Goal: Information Seeking & Learning: Learn about a topic

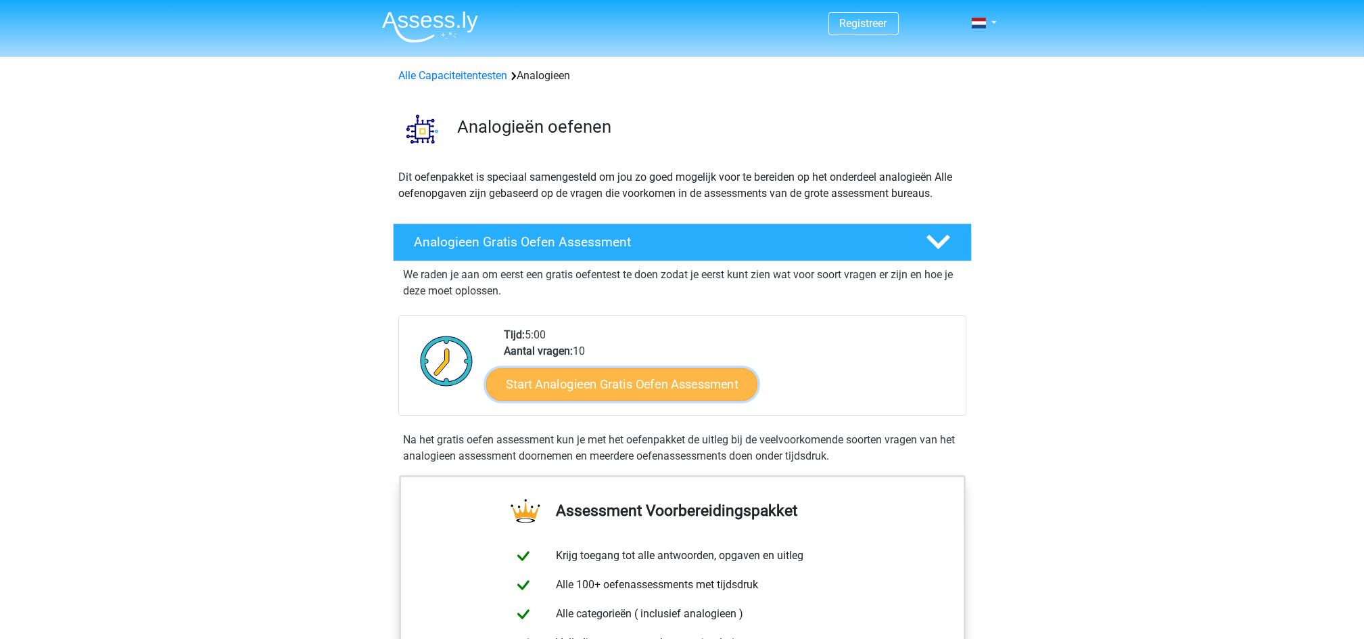
click at [620, 381] on link "Start Analogieen Gratis Oefen Assessment" at bounding box center [621, 383] width 271 height 32
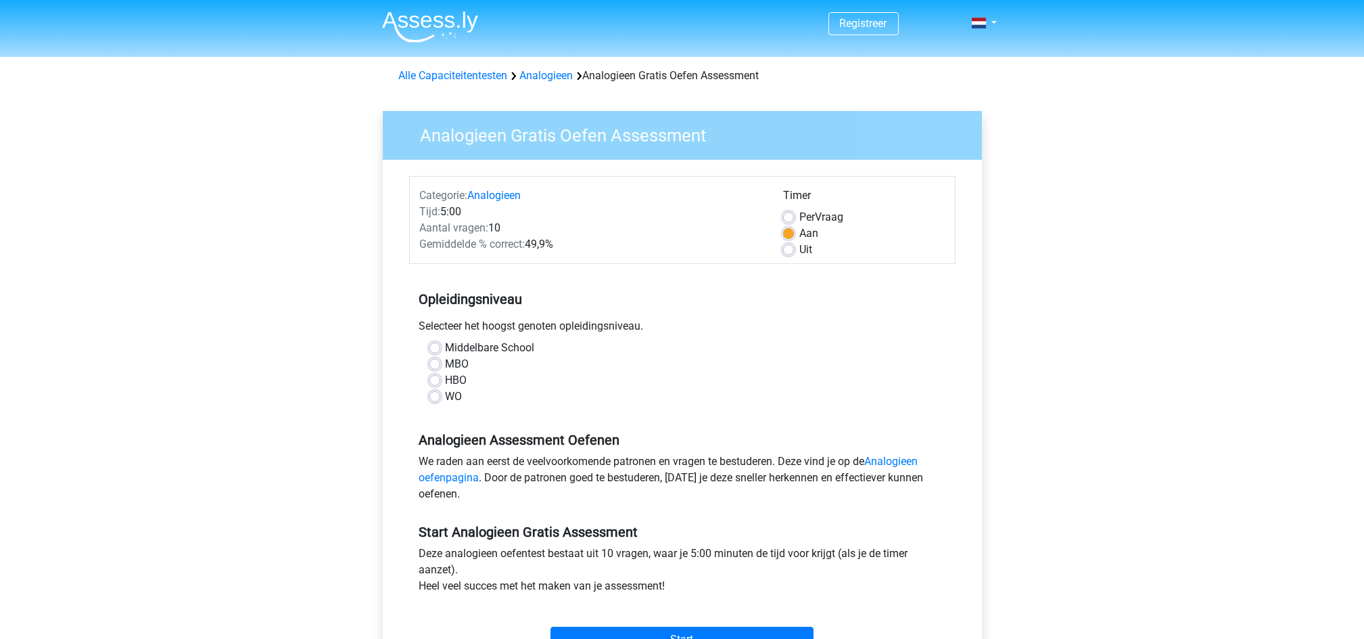
click at [422, 402] on div "Middelbare School MBO HBO WO" at bounding box center [682, 372] width 526 height 65
click at [446, 395] on label "WO" at bounding box center [454, 396] width 17 height 16
click at [438, 395] on input "WO" at bounding box center [435, 395] width 11 height 14
radio input "true"
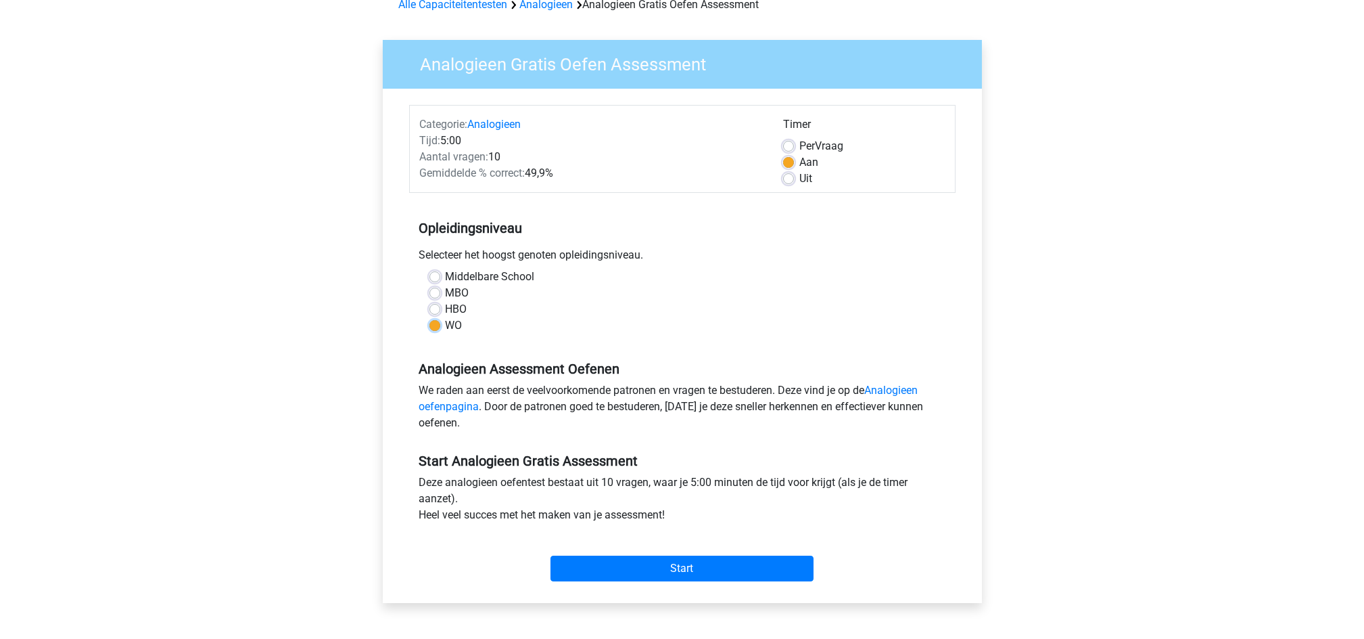
scroll to position [70, 0]
click at [325, 513] on div "Registreer Nederlands English" at bounding box center [682, 464] width 1364 height 1069
click at [644, 567] on input "Start" at bounding box center [682, 569] width 263 height 26
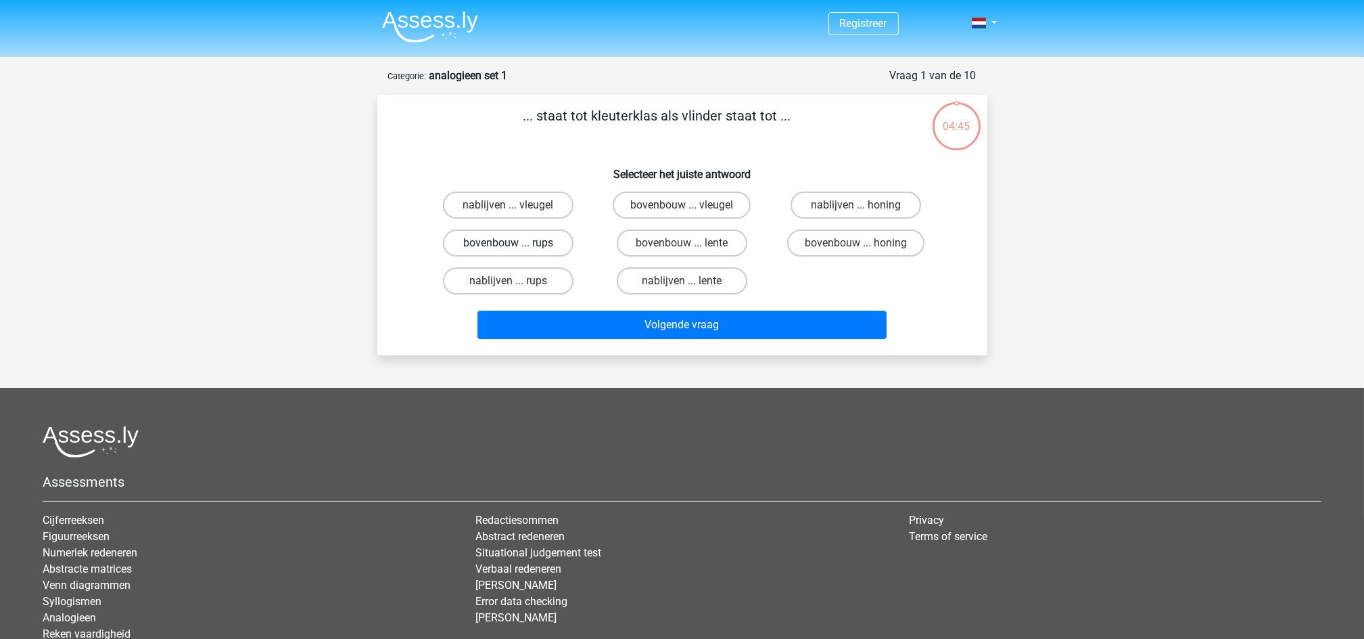
click at [526, 234] on label "bovenbouw ... rups" at bounding box center [508, 242] width 131 height 27
click at [517, 243] on input "bovenbouw ... rups" at bounding box center [512, 247] width 9 height 9
radio input "true"
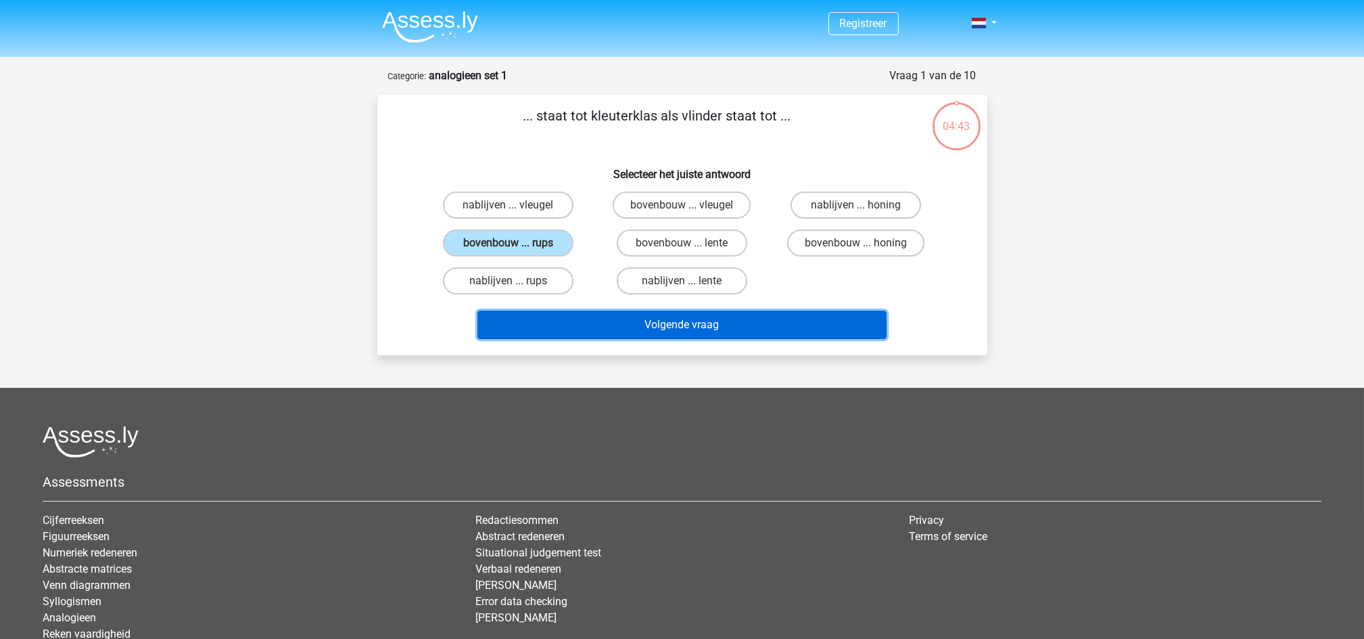
click at [689, 327] on button "Volgende vraag" at bounding box center [682, 324] width 409 height 28
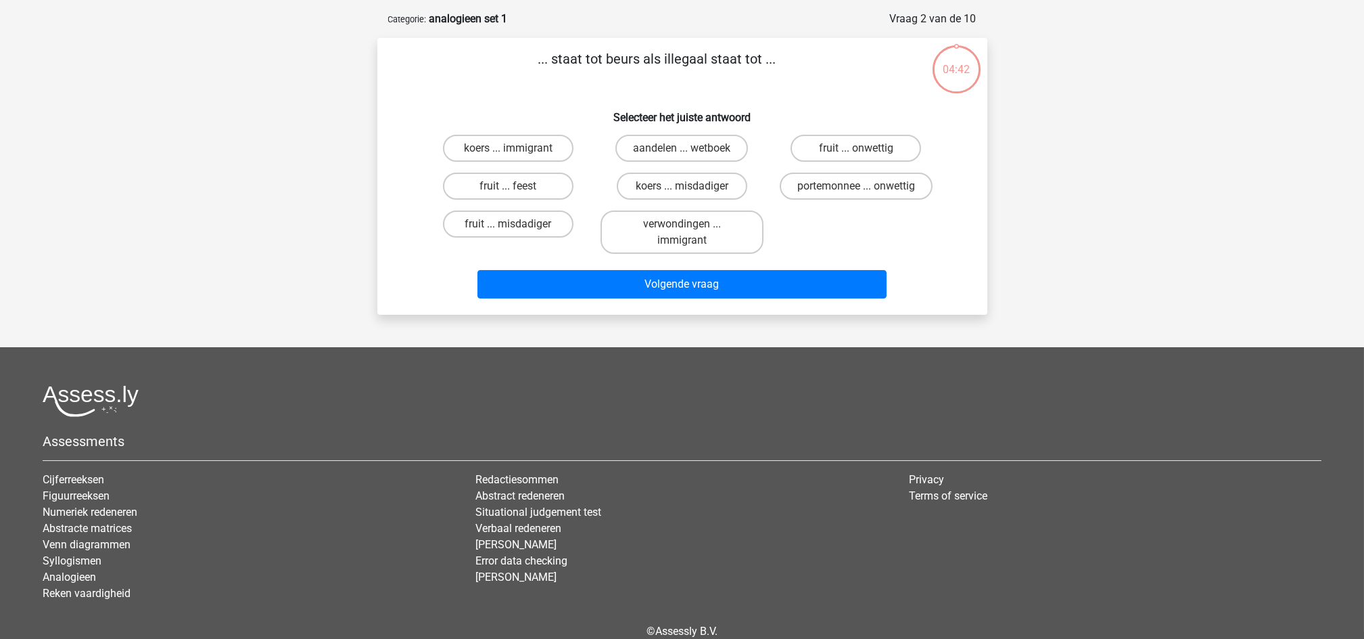
scroll to position [68, 0]
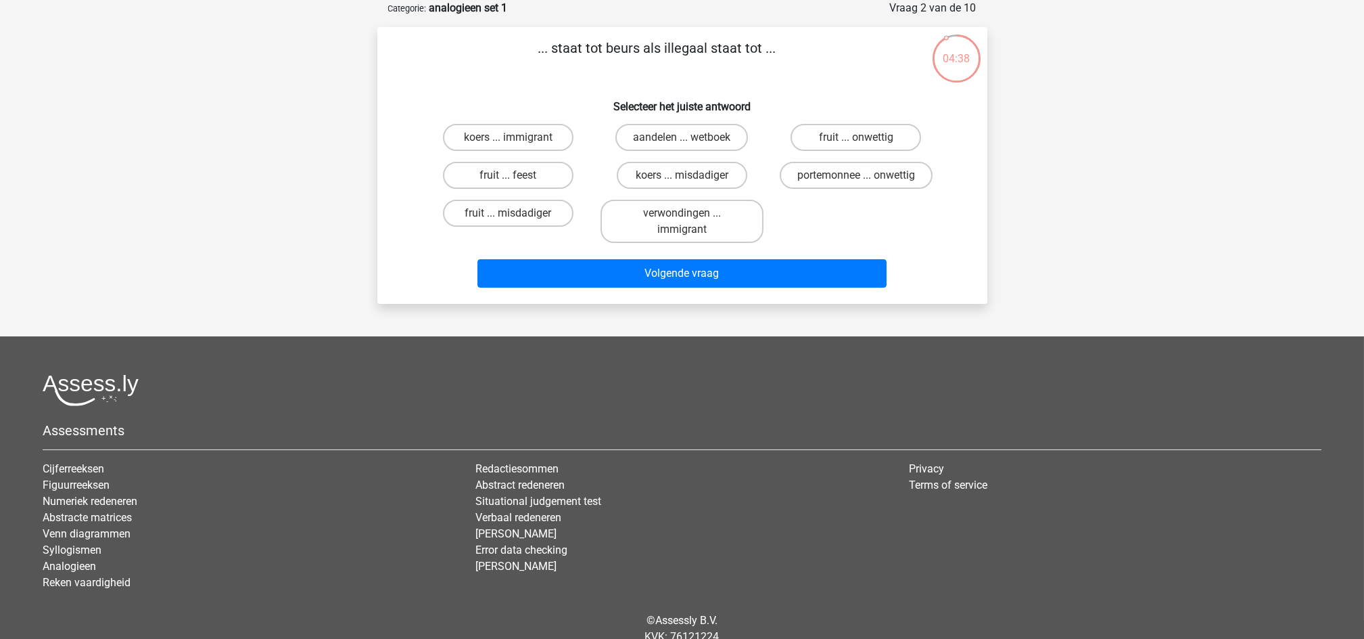
click at [373, 208] on div "04:38 Vraag 2 van de 10 Categorie: analogieen set 1 ... staat tot beurs als ill…" at bounding box center [683, 152] width 632 height 304
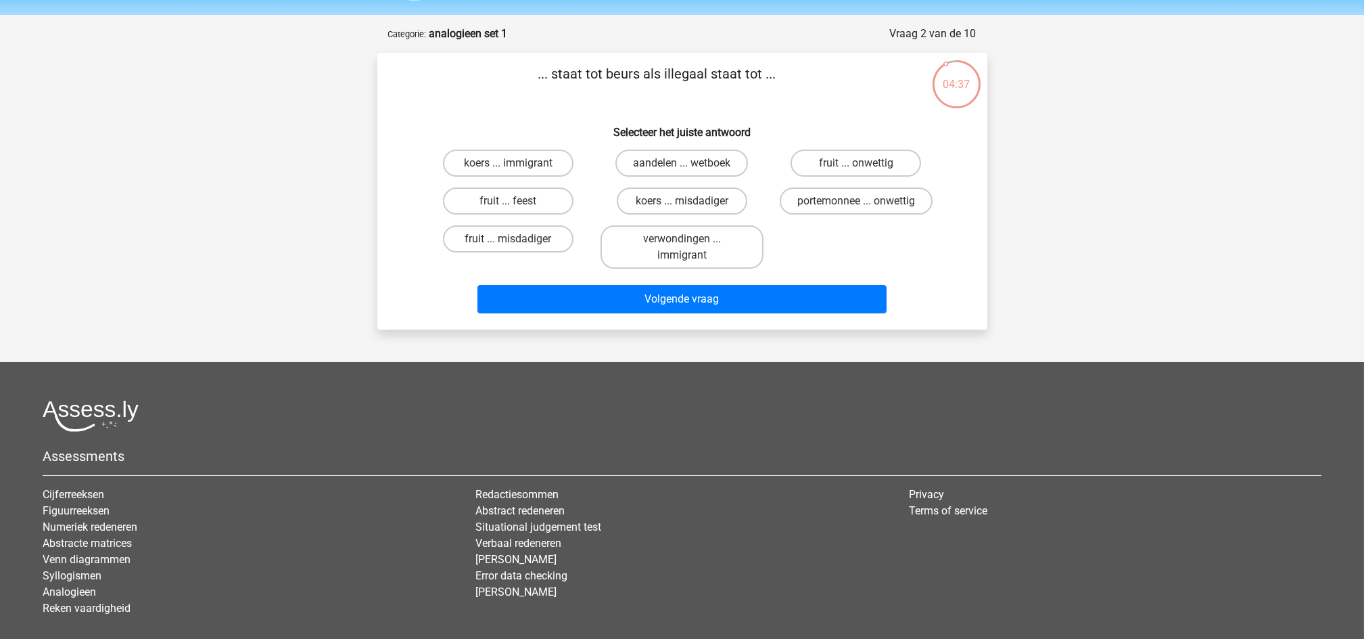
scroll to position [41, 0]
click at [373, 208] on div "04:36 Vraag 2 van de 10 Categorie: analogieen set 1 ... staat tot beurs als ill…" at bounding box center [683, 178] width 632 height 304
click at [373, 208] on div "04:33 Vraag 2 van de 10 Categorie: analogieen set 1 ... staat tot beurs als ill…" at bounding box center [683, 178] width 632 height 304
click at [392, 198] on div "... staat tot beurs als illegaal staat tot ... Selecteer het juiste antwoord ko…" at bounding box center [682, 191] width 599 height 255
click at [687, 171] on input "aandelen ... wetboek" at bounding box center [686, 168] width 9 height 9
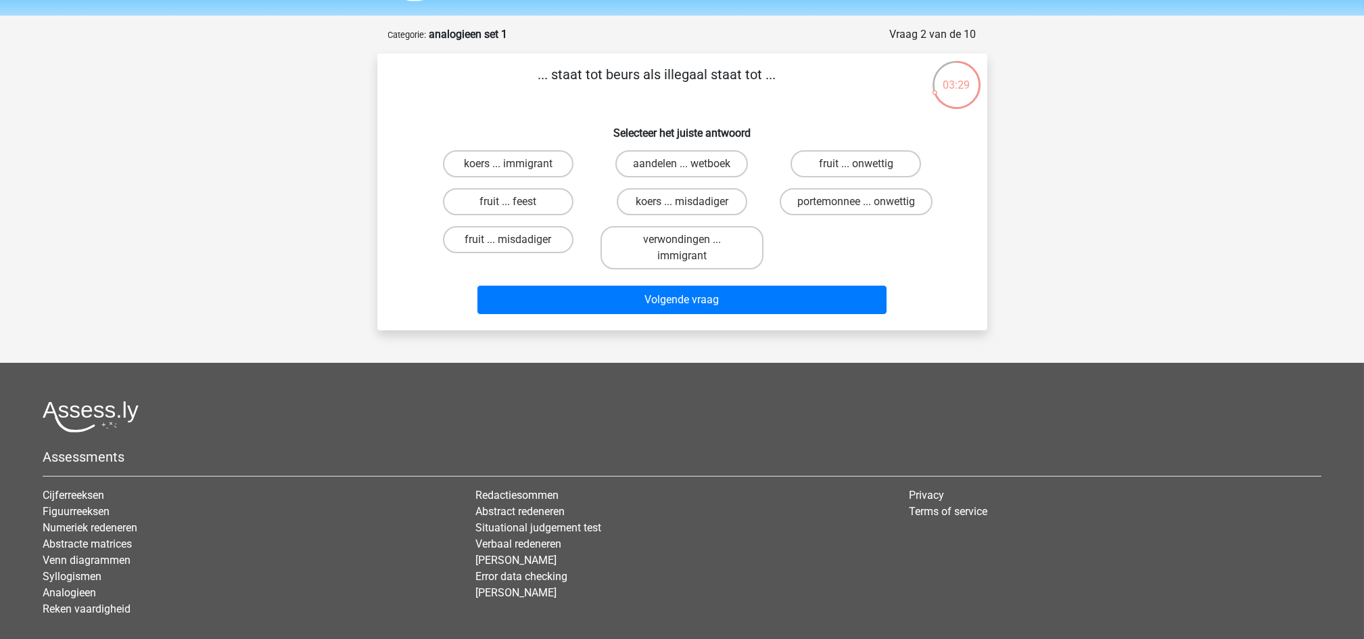
radio input "true"
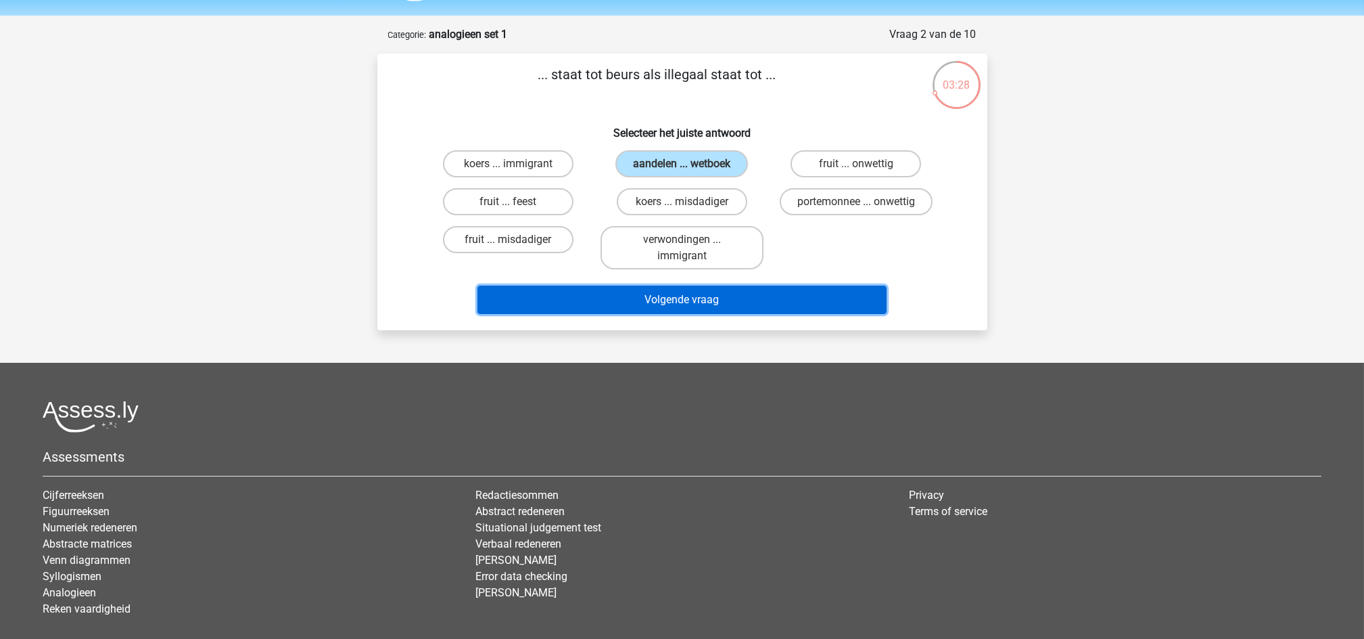
click at [666, 297] on button "Volgende vraag" at bounding box center [682, 299] width 409 height 28
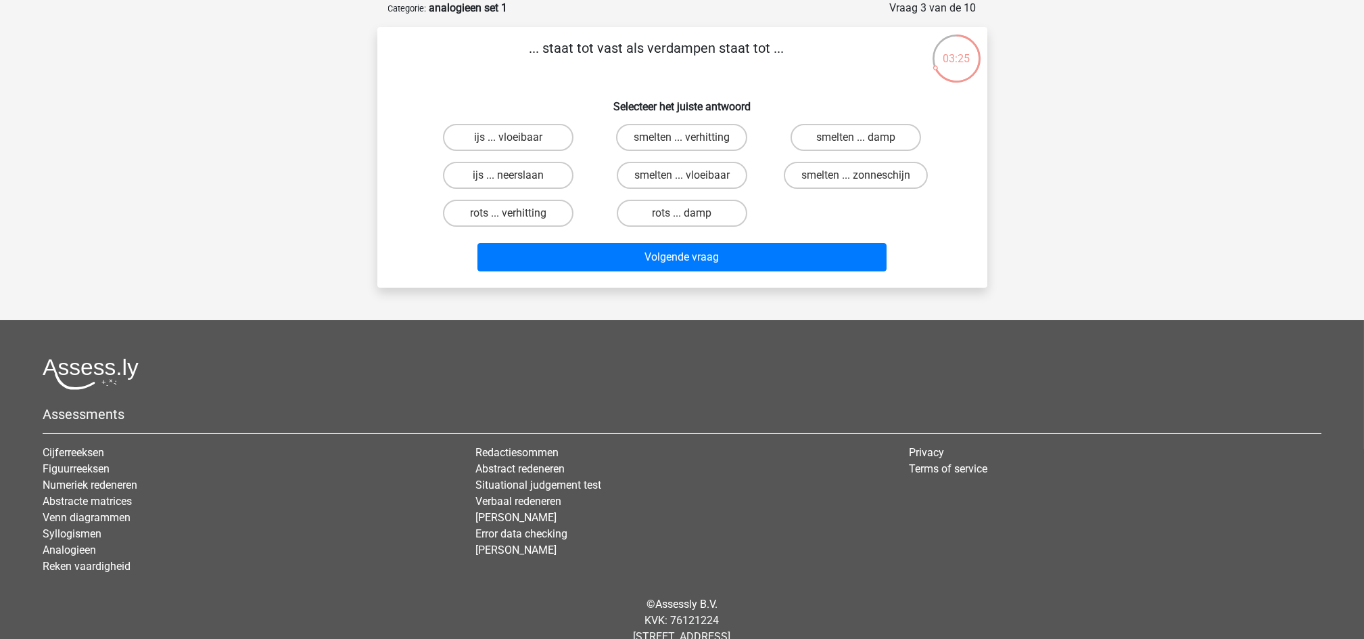
scroll to position [49, 0]
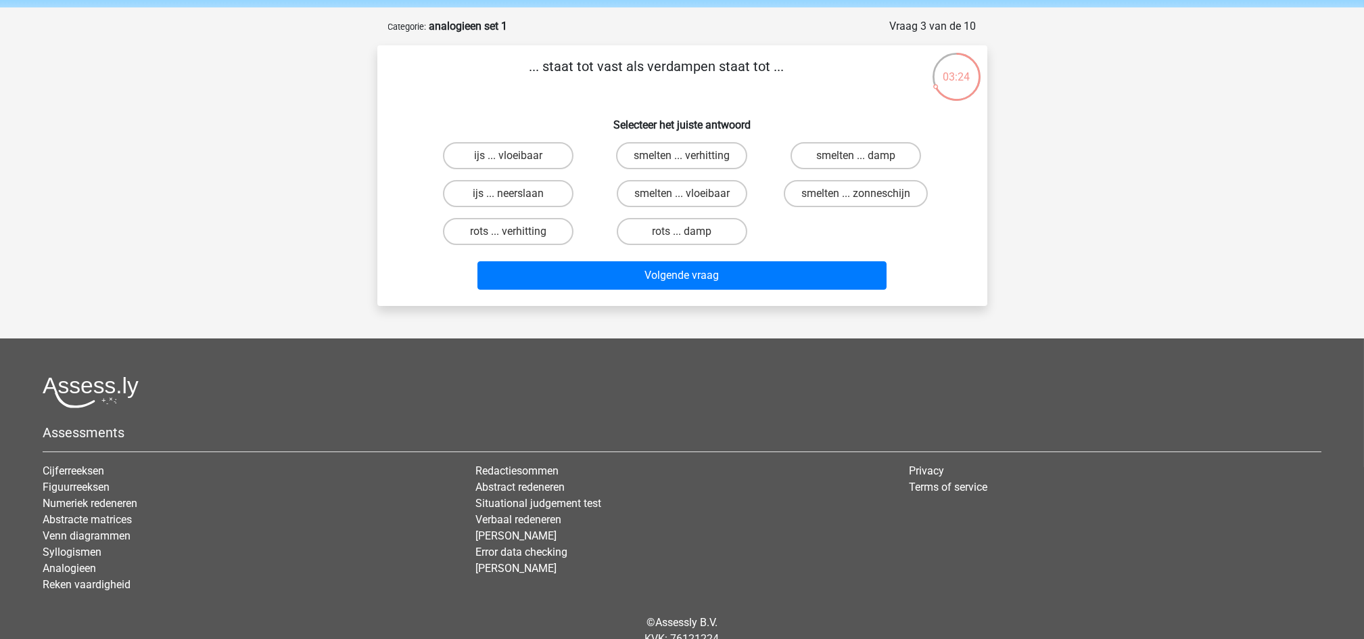
click at [351, 188] on div "Registreer Nederlands English" at bounding box center [682, 323] width 1364 height 745
click at [687, 196] on input "smelten ... vloeibaar" at bounding box center [686, 197] width 9 height 9
radio input "true"
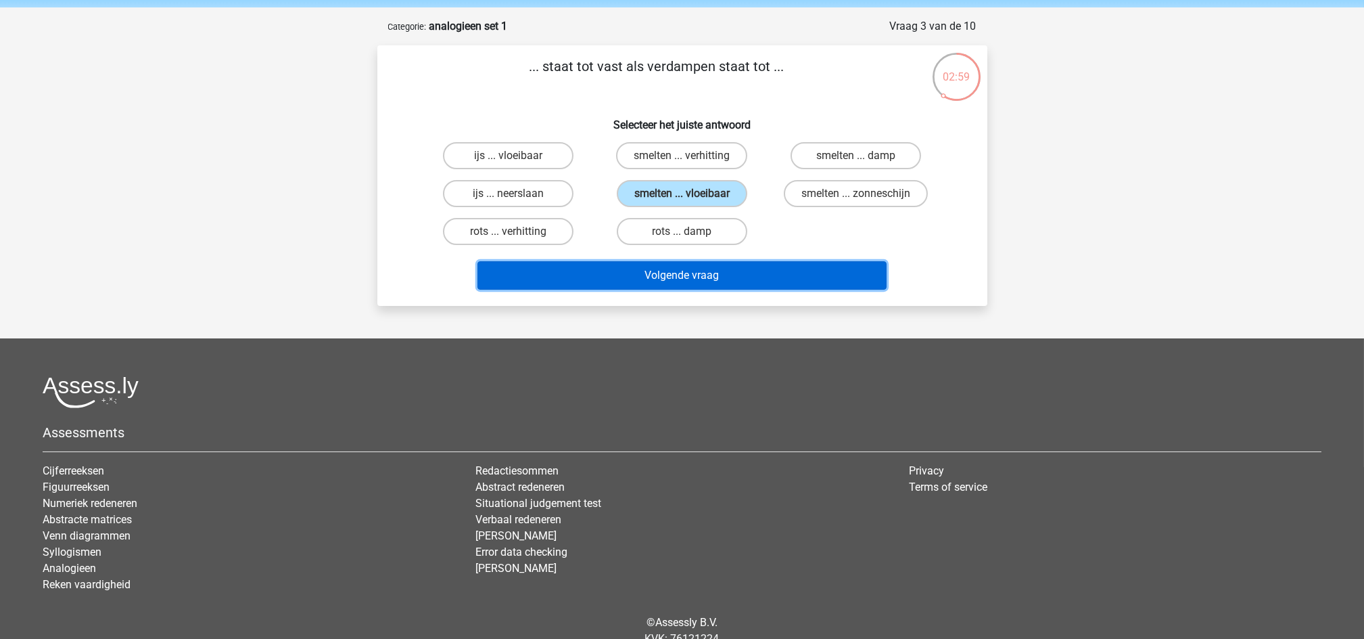
click at [686, 271] on button "Volgende vraag" at bounding box center [682, 275] width 409 height 28
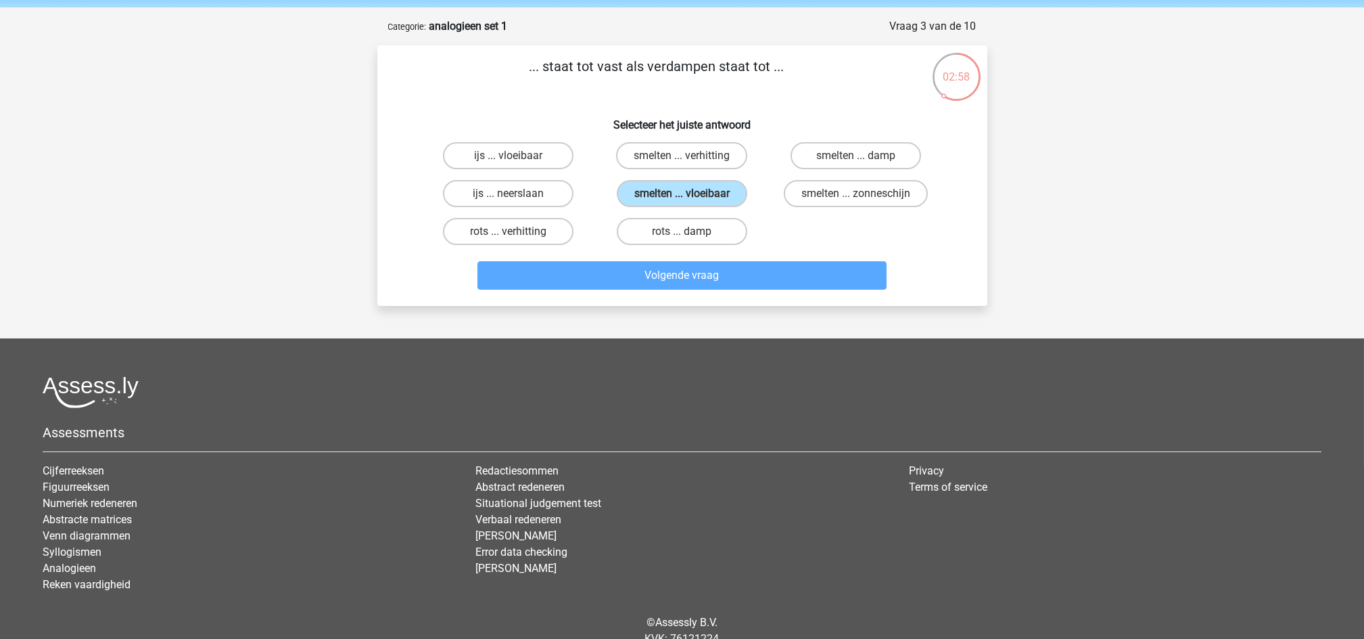
scroll to position [68, 0]
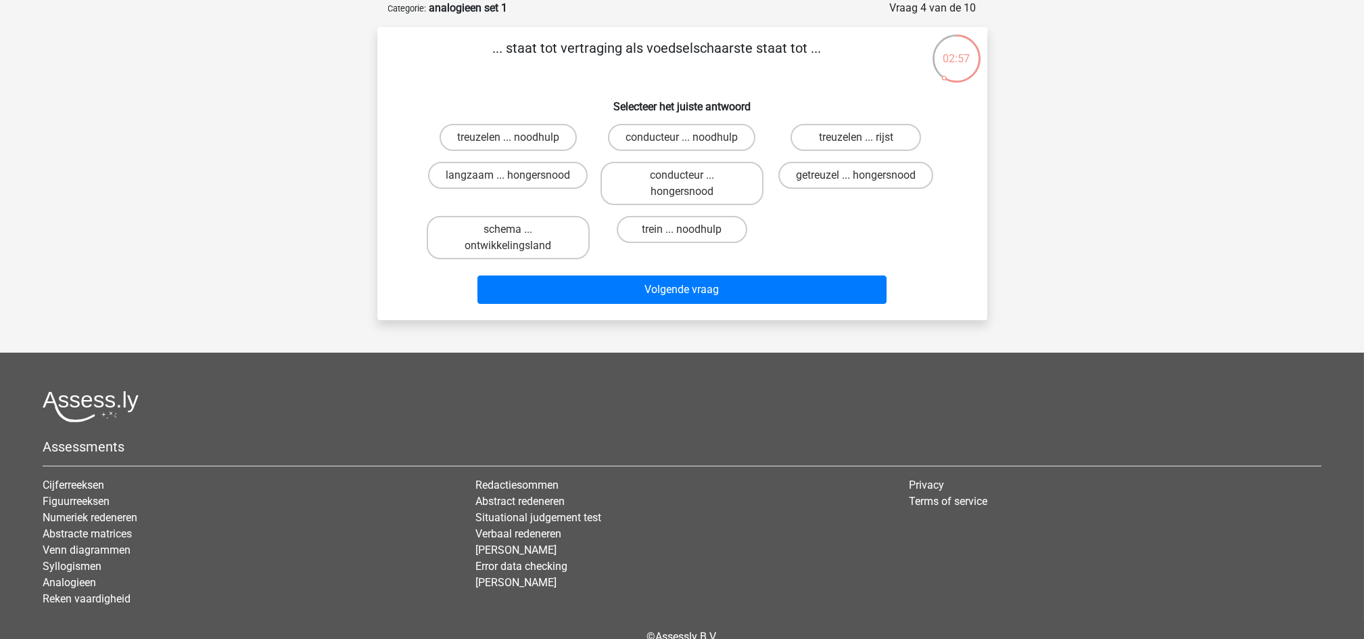
click at [1057, 228] on div "Registreer Nederlands English" at bounding box center [682, 320] width 1364 height 777
click at [871, 181] on label "getreuzel ... hongersnood" at bounding box center [856, 175] width 155 height 27
click at [865, 181] on input "getreuzel ... hongersnood" at bounding box center [860, 179] width 9 height 9
radio input "true"
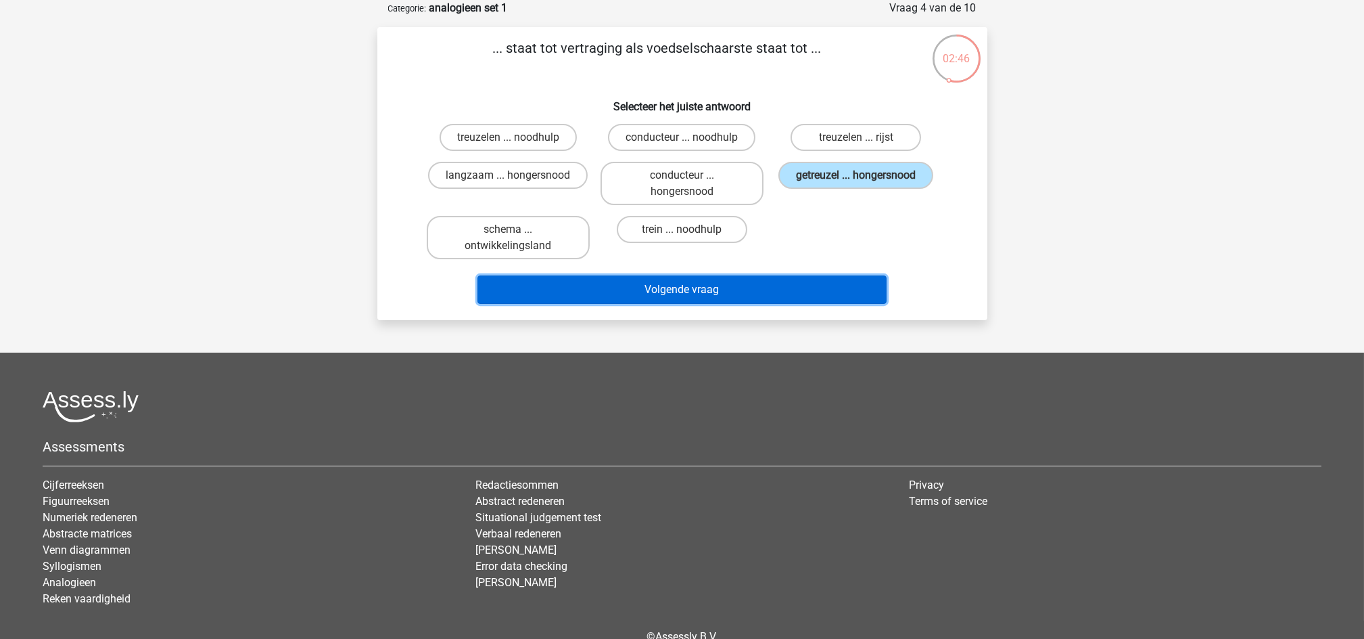
click at [706, 284] on button "Volgende vraag" at bounding box center [682, 289] width 409 height 28
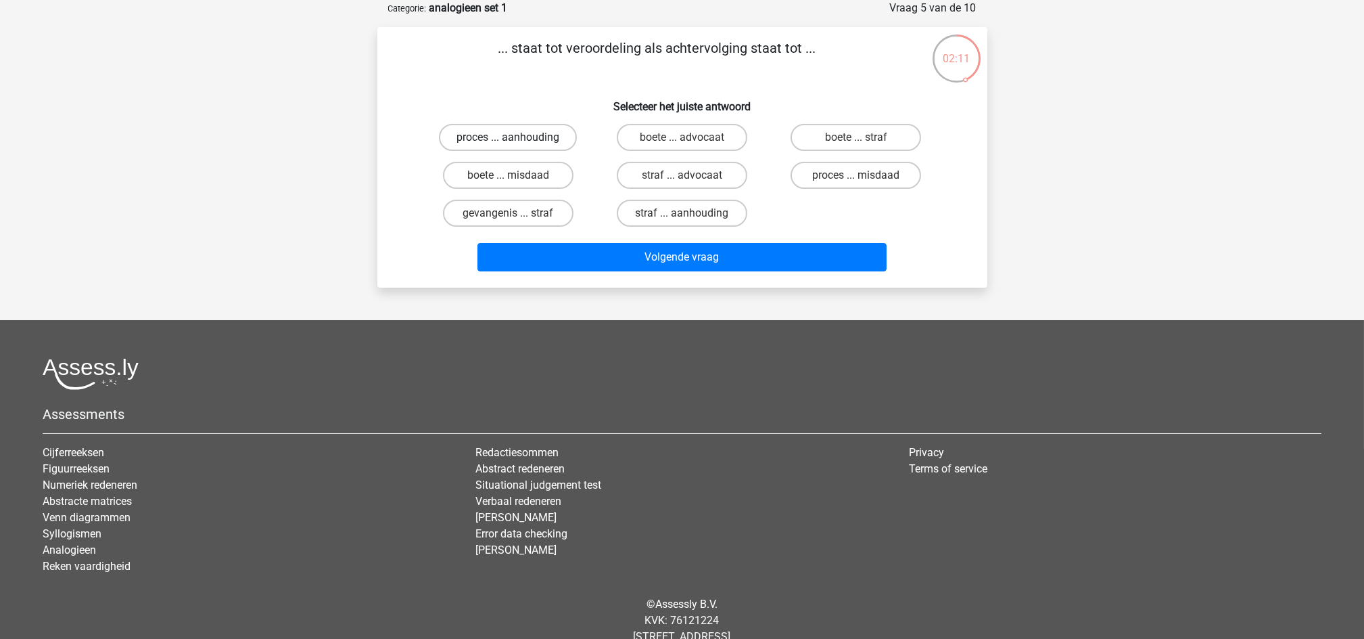
click at [528, 139] on label "proces ... aanhouding" at bounding box center [508, 137] width 138 height 27
click at [517, 139] on input "proces ... aanhouding" at bounding box center [512, 141] width 9 height 9
radio input "true"
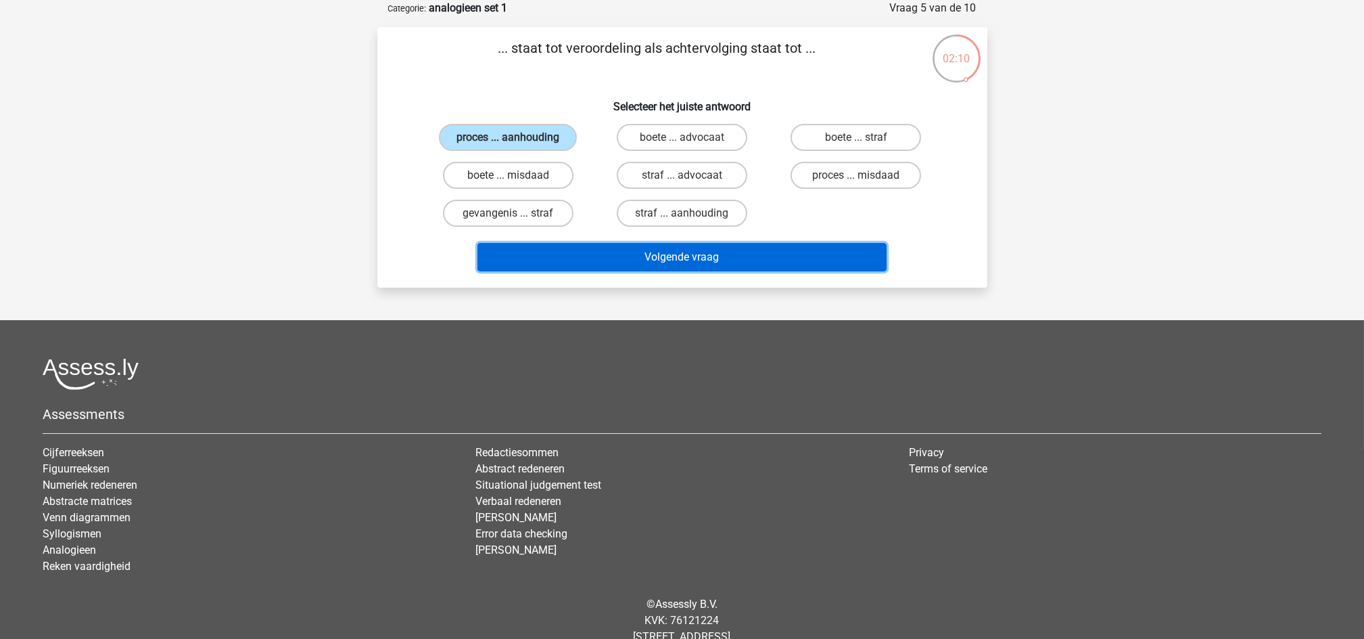
click at [593, 244] on button "Volgende vraag" at bounding box center [682, 257] width 409 height 28
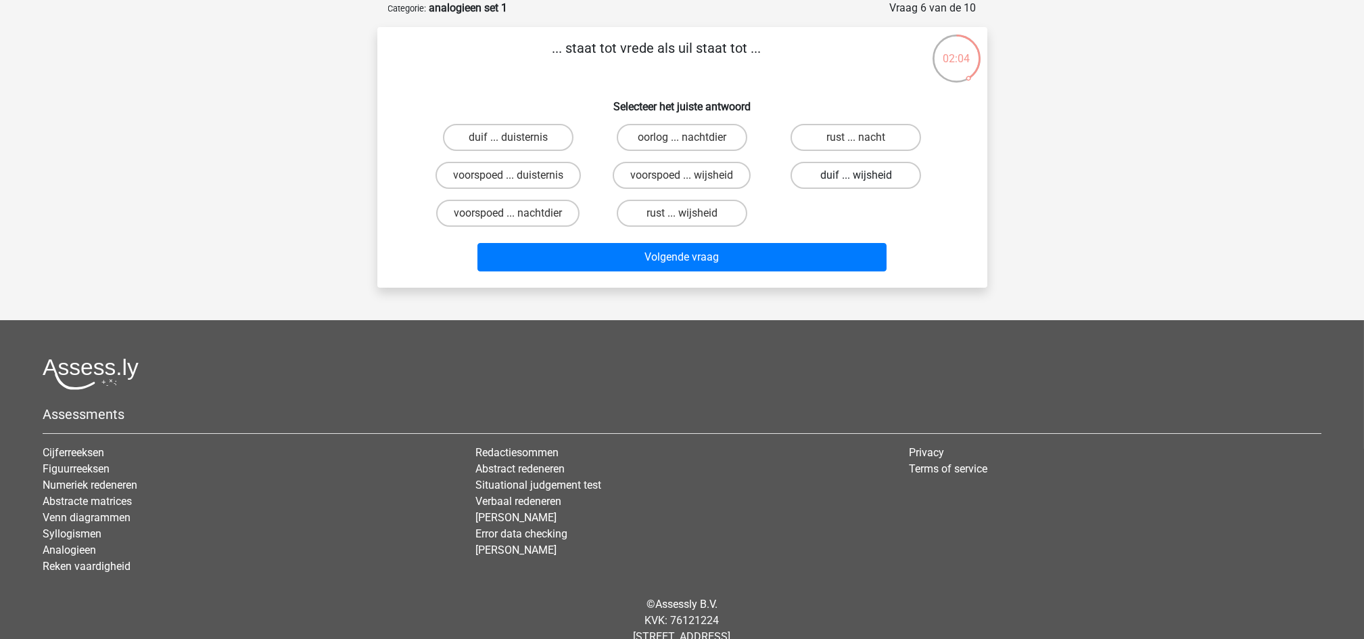
click at [875, 175] on label "duif ... wijsheid" at bounding box center [856, 175] width 131 height 27
click at [865, 175] on input "duif ... wijsheid" at bounding box center [860, 179] width 9 height 9
radio input "true"
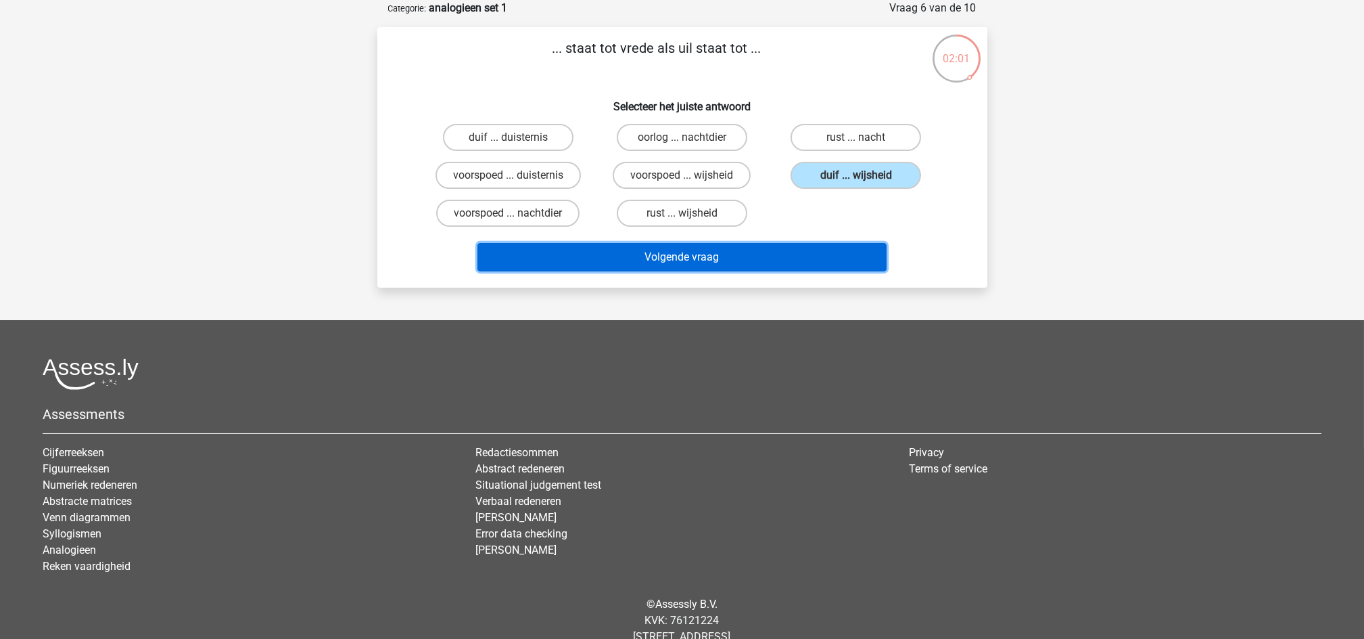
click at [819, 264] on button "Volgende vraag" at bounding box center [682, 257] width 409 height 28
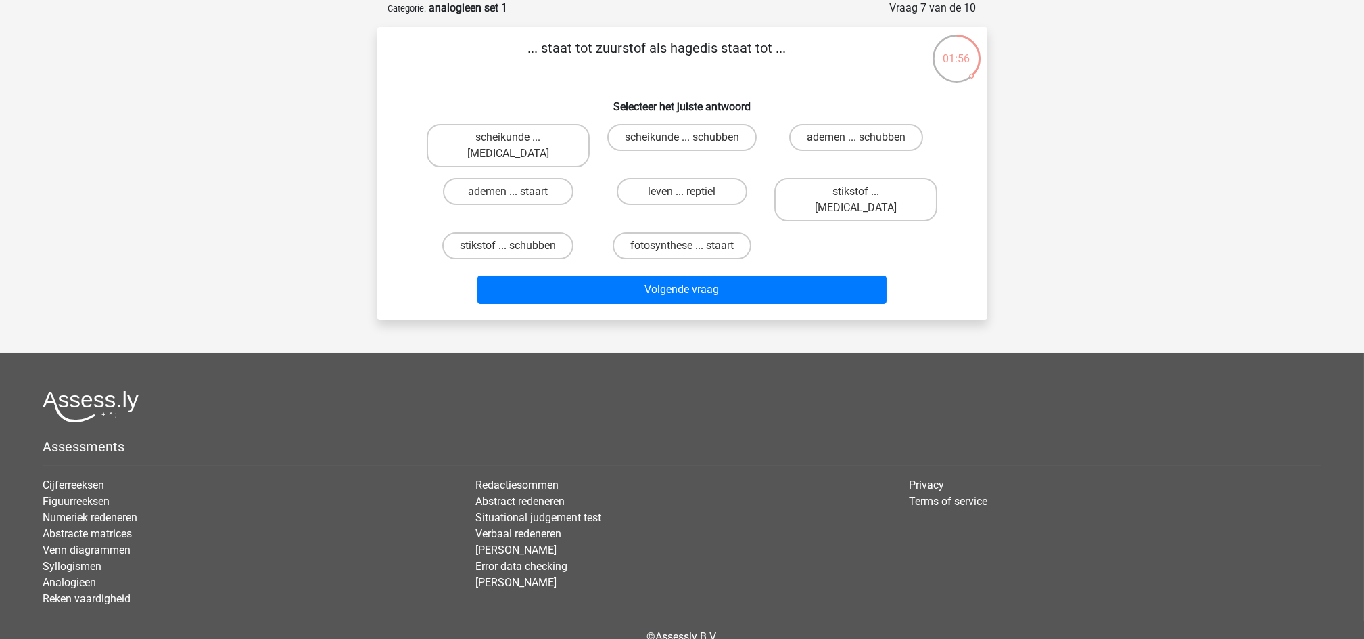
click at [593, 106] on h6 "Selecteer het juiste antwoord" at bounding box center [682, 101] width 567 height 24
click at [529, 232] on label "stikstof ... schubben" at bounding box center [507, 245] width 131 height 27
click at [517, 246] on input "stikstof ... schubben" at bounding box center [512, 250] width 9 height 9
radio input "true"
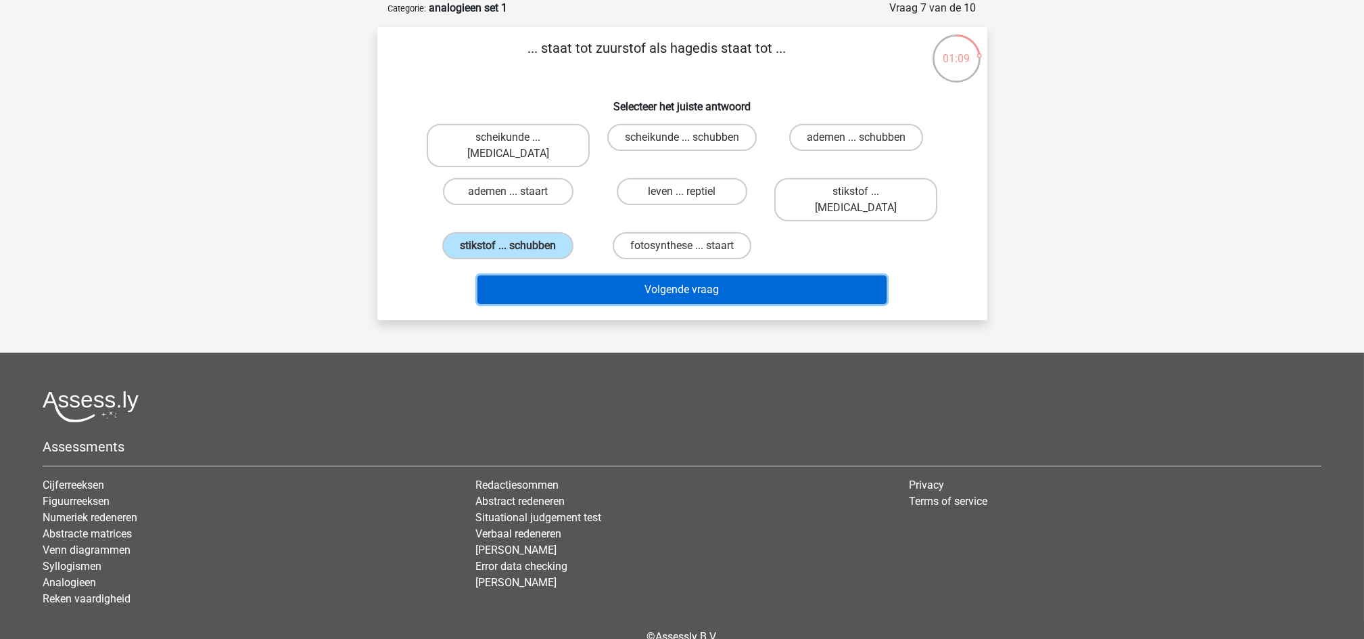
click at [580, 275] on button "Volgende vraag" at bounding box center [682, 289] width 409 height 28
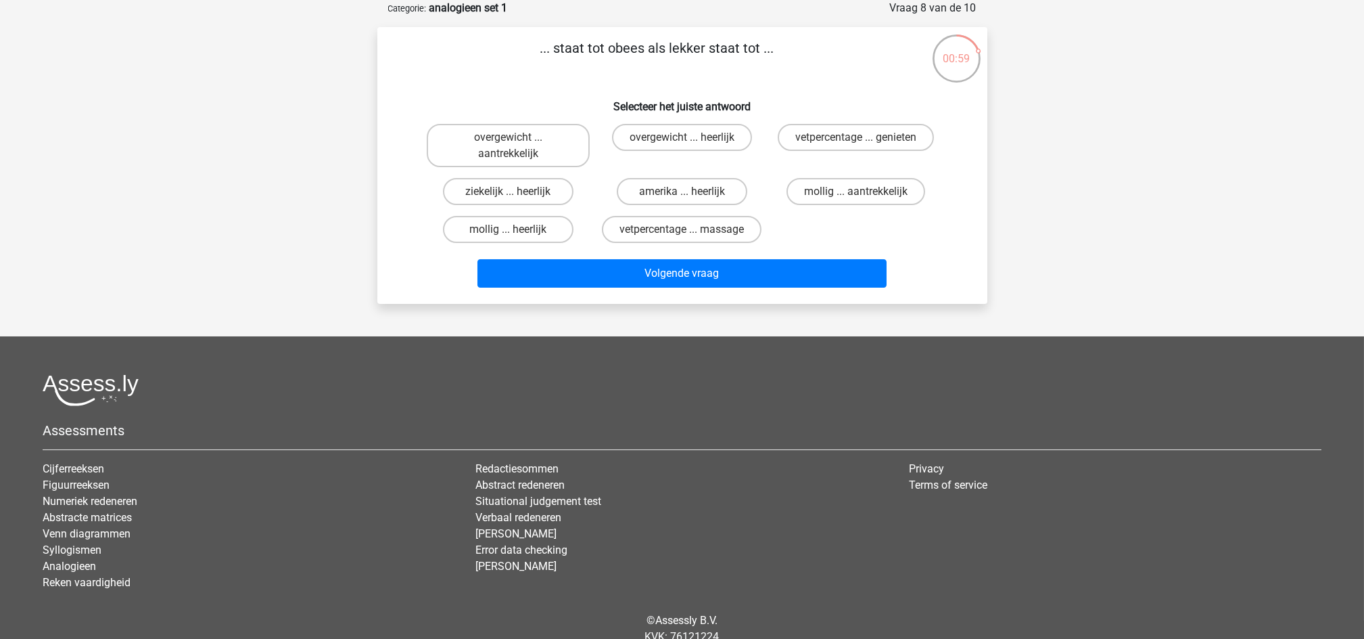
click at [683, 141] on input "overgewicht ... heerlijk" at bounding box center [686, 141] width 9 height 9
radio input "true"
click at [535, 220] on label "mollig ... heerlijk" at bounding box center [508, 229] width 131 height 27
click at [517, 229] on input "mollig ... heerlijk" at bounding box center [512, 233] width 9 height 9
radio input "true"
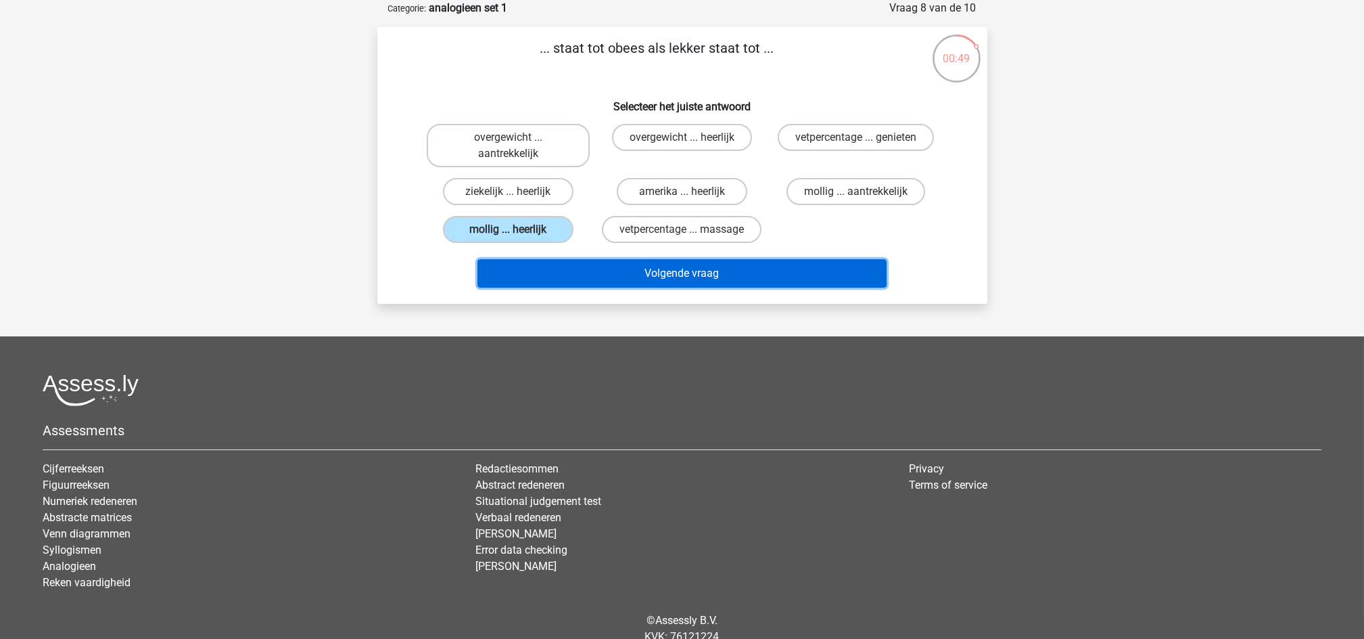
click at [662, 265] on button "Volgende vraag" at bounding box center [682, 273] width 409 height 28
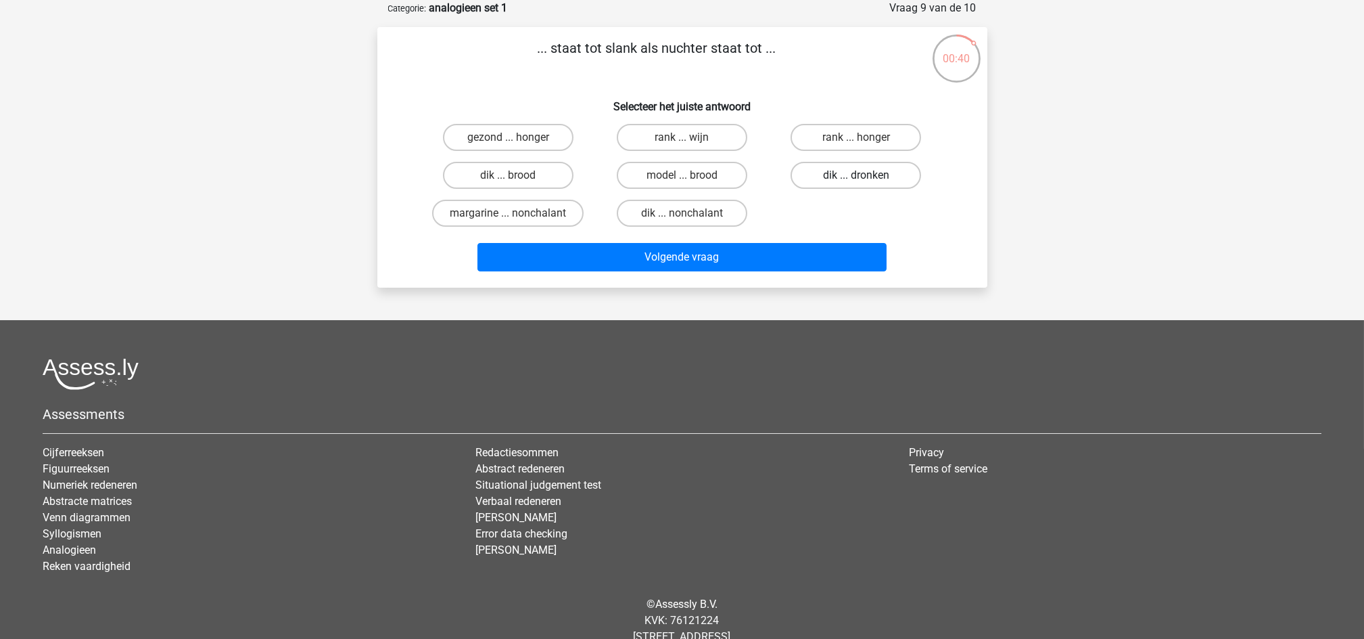
click at [866, 179] on label "dik ... dronken" at bounding box center [856, 175] width 131 height 27
click at [865, 179] on input "dik ... dronken" at bounding box center [860, 179] width 9 height 9
radio input "true"
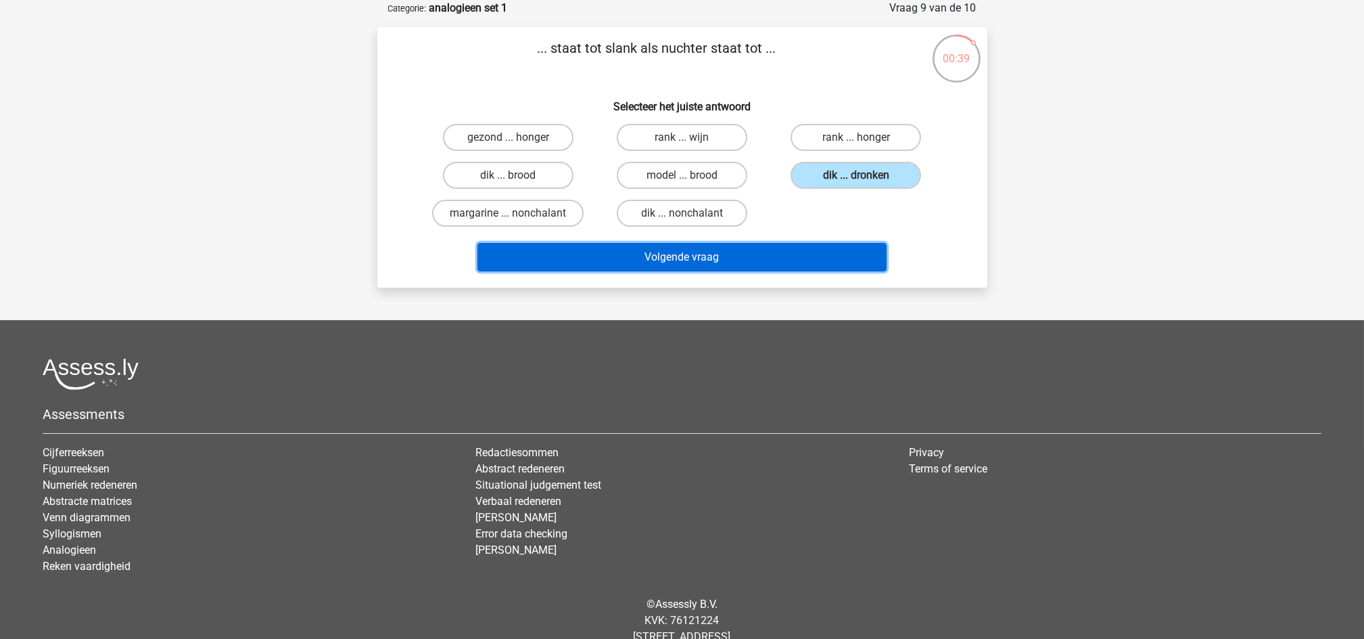
click at [754, 264] on button "Volgende vraag" at bounding box center [682, 257] width 409 height 28
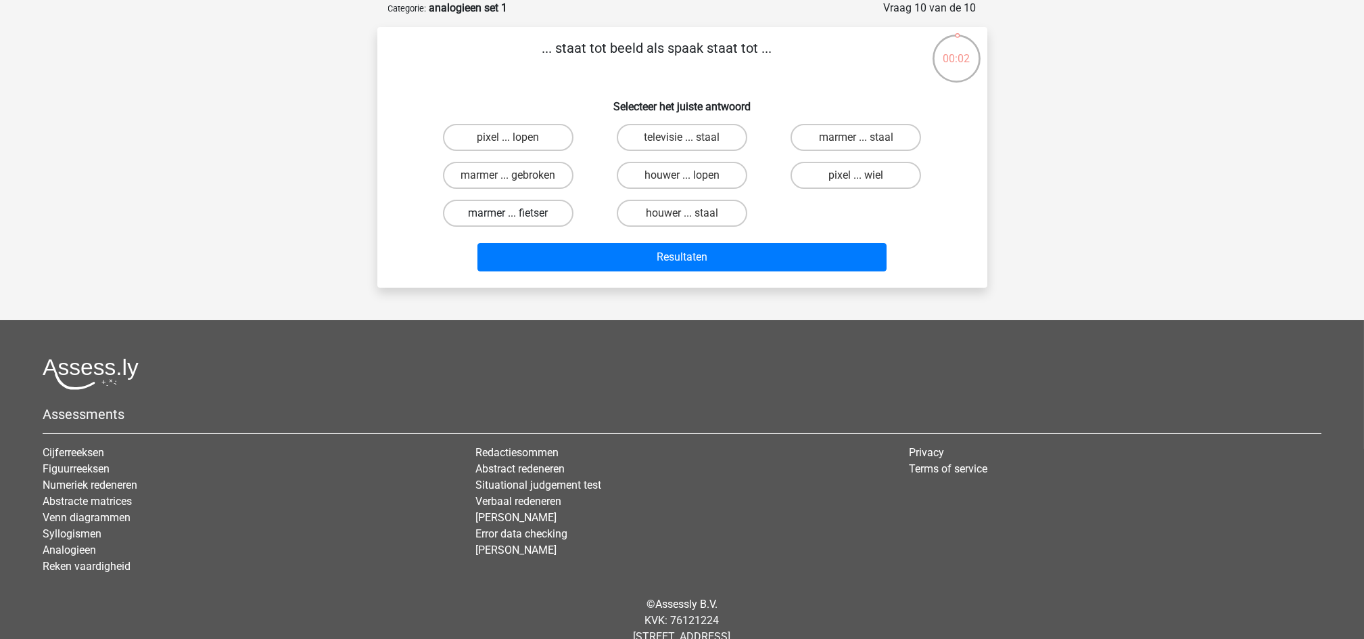
click at [491, 207] on label "marmer ... fietser" at bounding box center [508, 213] width 131 height 27
click at [508, 213] on input "marmer ... fietser" at bounding box center [512, 217] width 9 height 9
radio input "true"
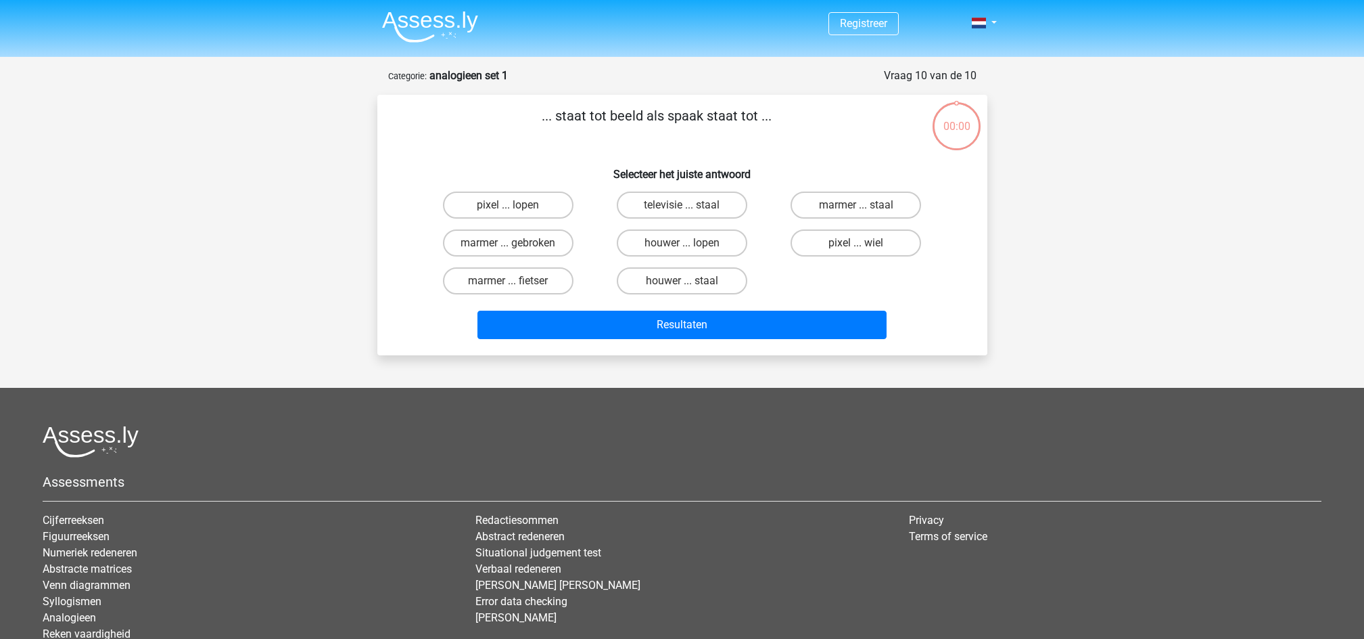
scroll to position [68, 0]
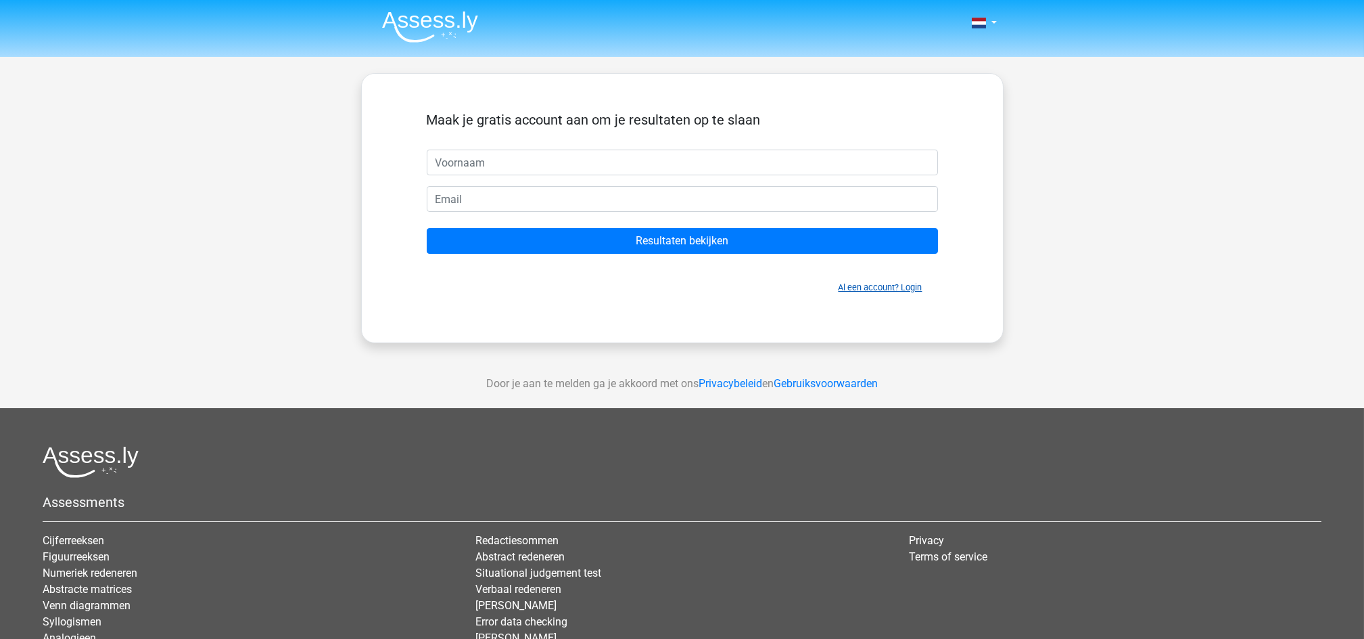
click at [874, 286] on link "Al een account? Login" at bounding box center [881, 287] width 84 height 10
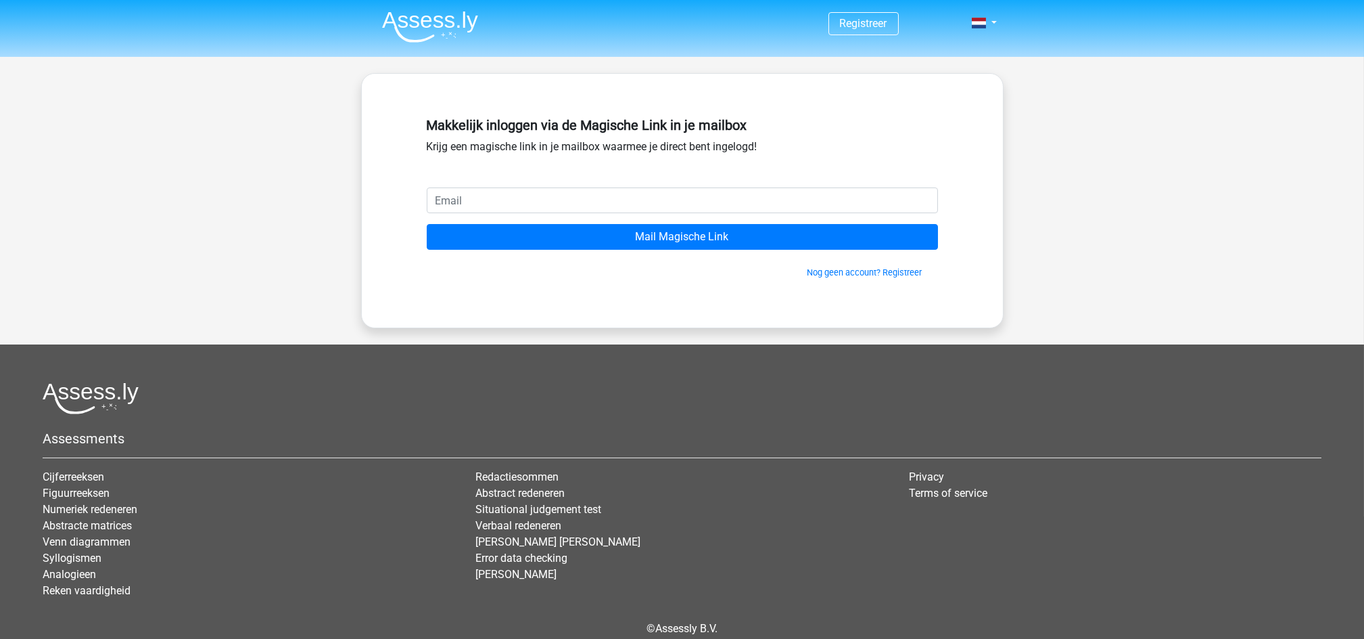
click at [712, 202] on input "email" at bounding box center [682, 200] width 511 height 26
type input "[EMAIL_ADDRESS][DOMAIN_NAME]"
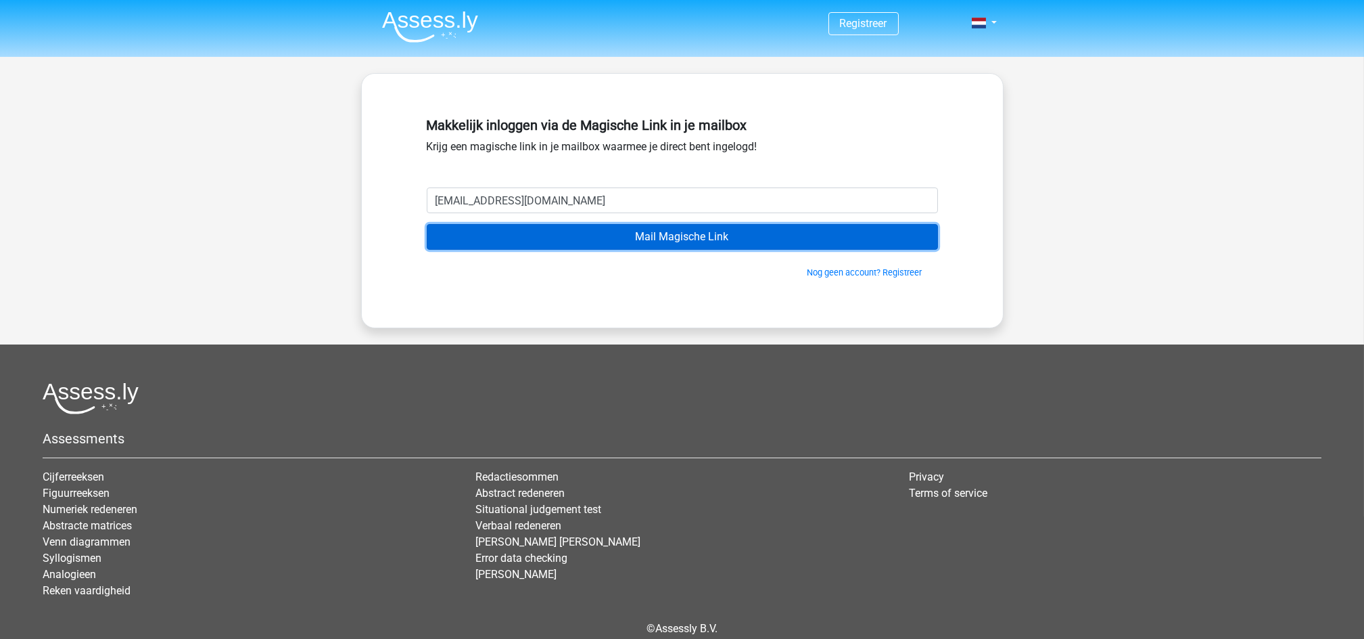
click at [685, 238] on input "Mail Magische Link" at bounding box center [682, 237] width 511 height 26
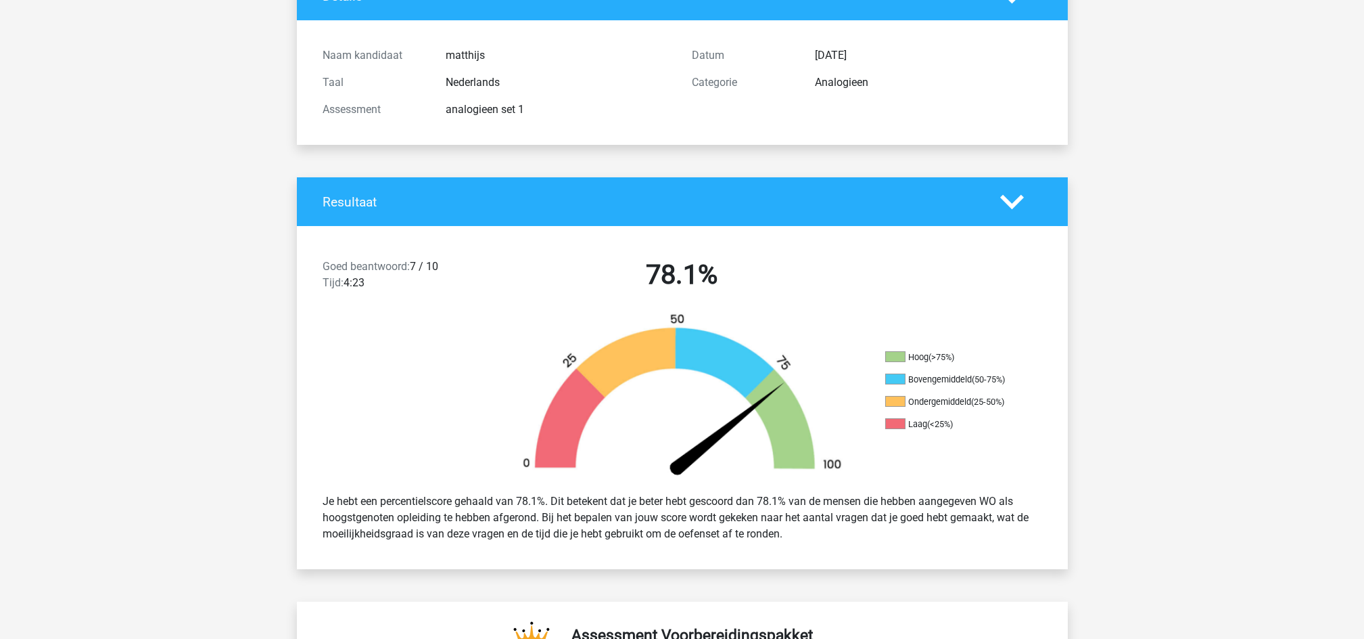
scroll to position [188, 0]
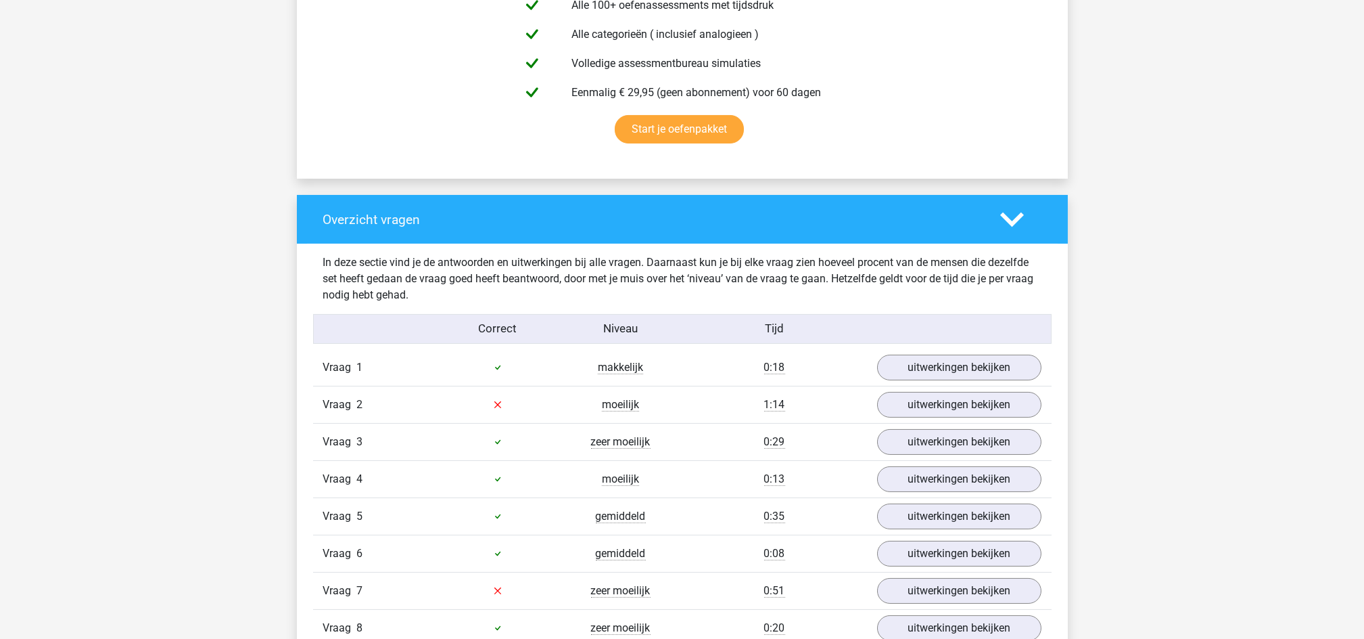
scroll to position [799, 0]
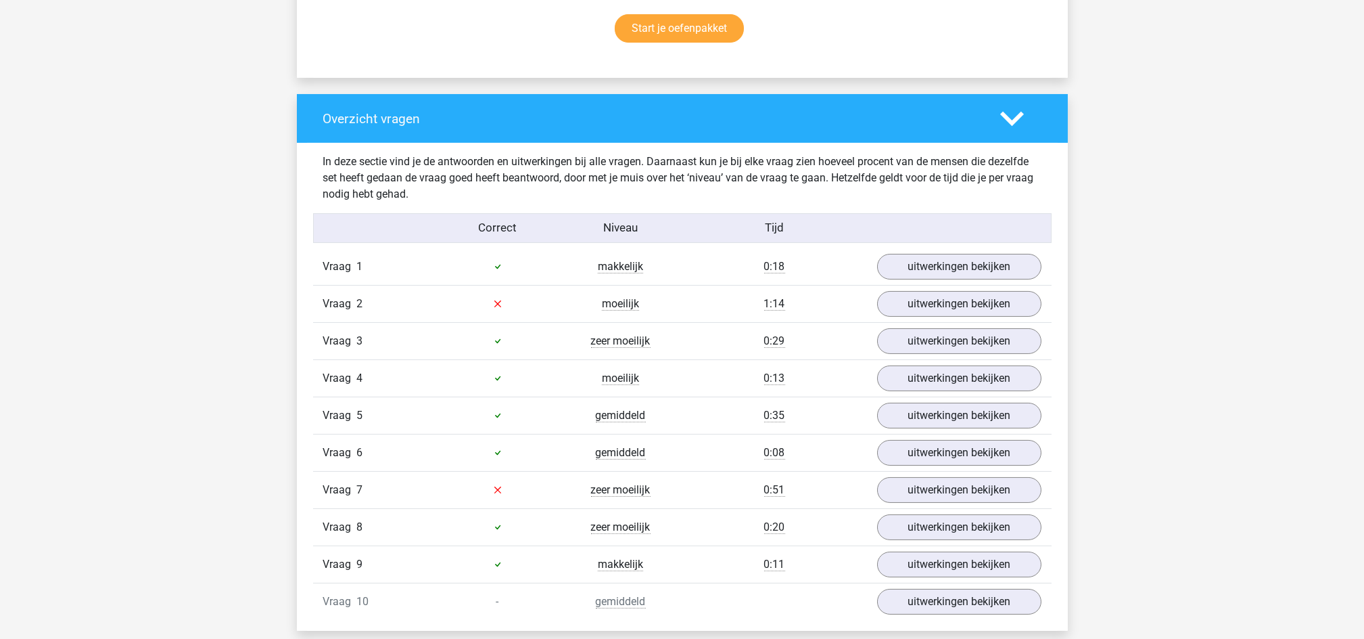
scroll to position [1070, 0]
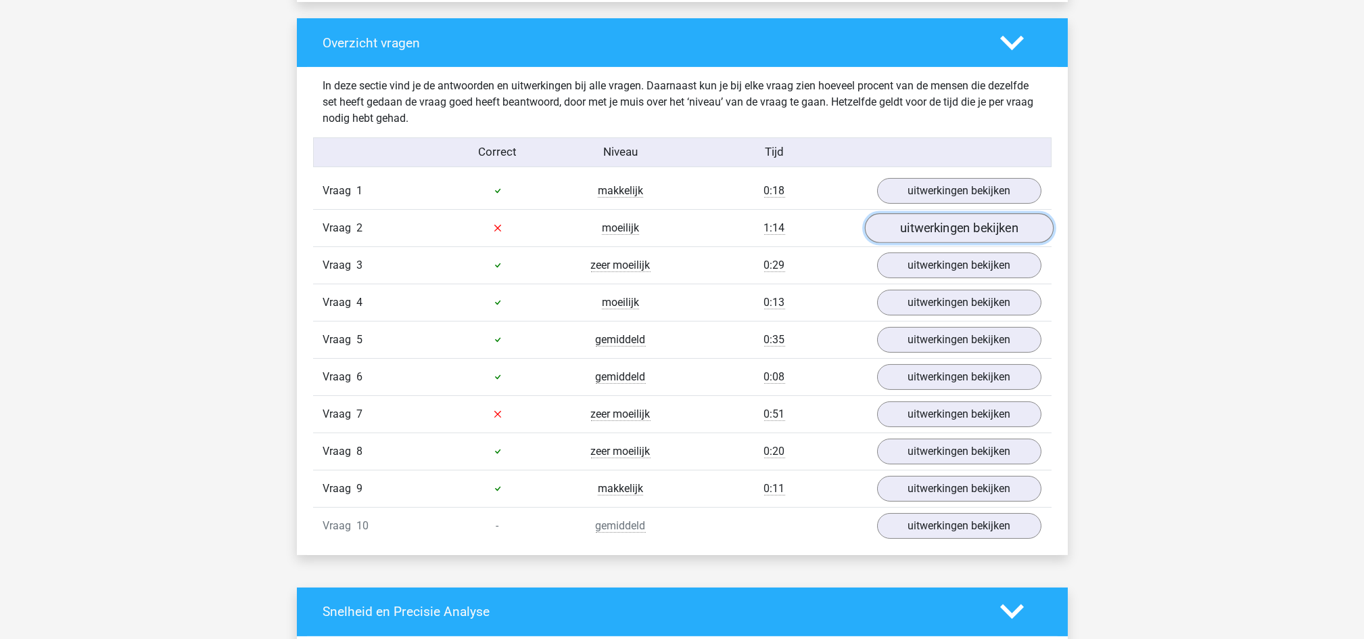
click at [982, 229] on link "uitwerkingen bekijken" at bounding box center [958, 228] width 189 height 30
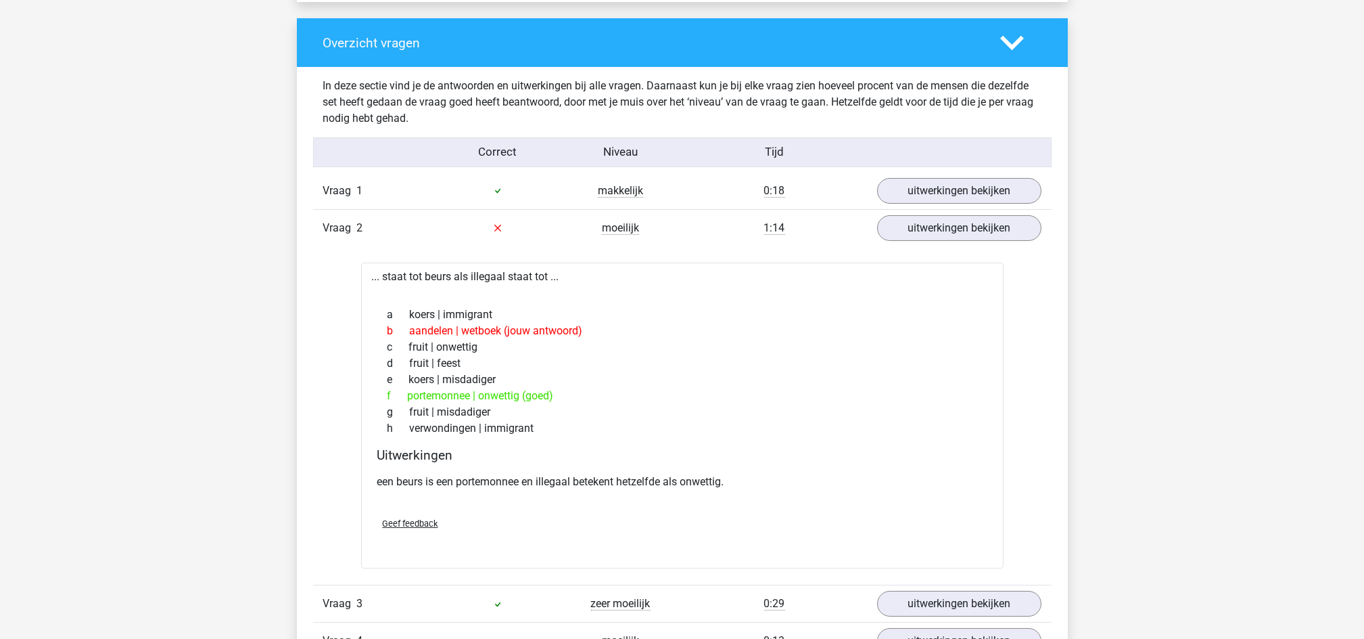
click at [1067, 327] on div "Overzicht vragen In deze sectie vind je de antwoorden en uitwerkingen bij alle …" at bounding box center [682, 455] width 771 height 875
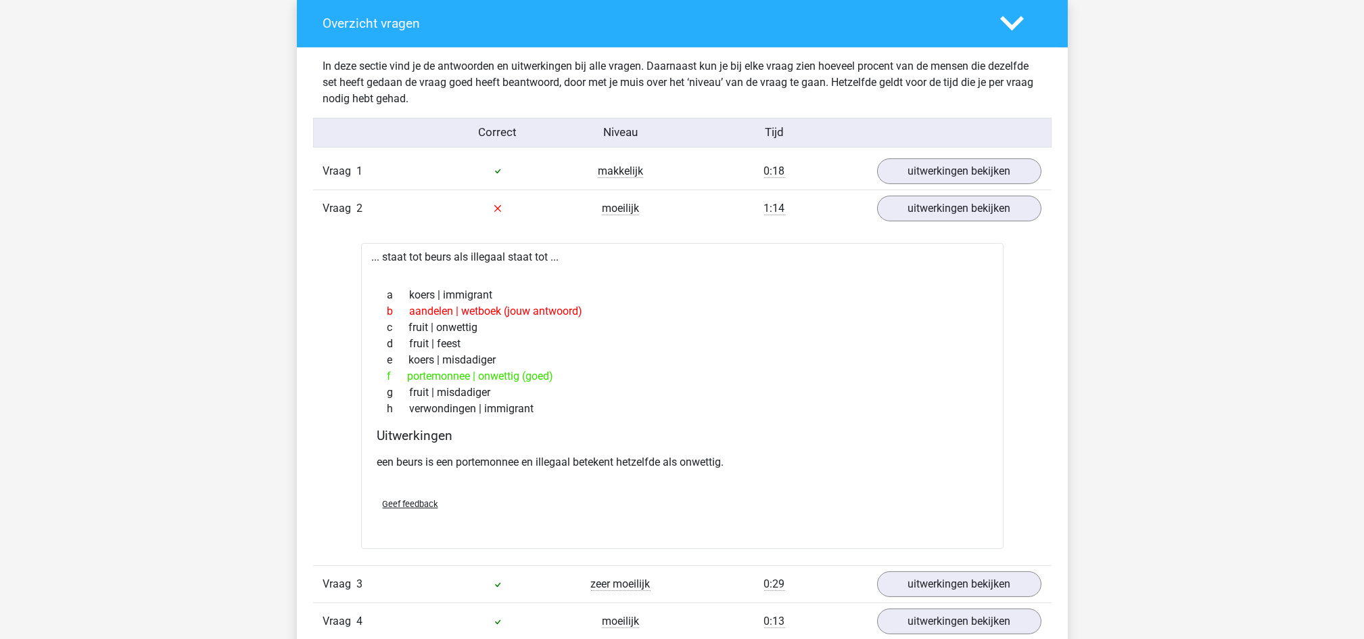
click at [1115, 368] on div "Kies premium matthijs matthijsdemunnik9@gmail.com" at bounding box center [682, 615] width 1364 height 3411
click at [252, 382] on div "Kies premium matthijs matthijsdemunnik9@gmail.com" at bounding box center [682, 615] width 1364 height 3411
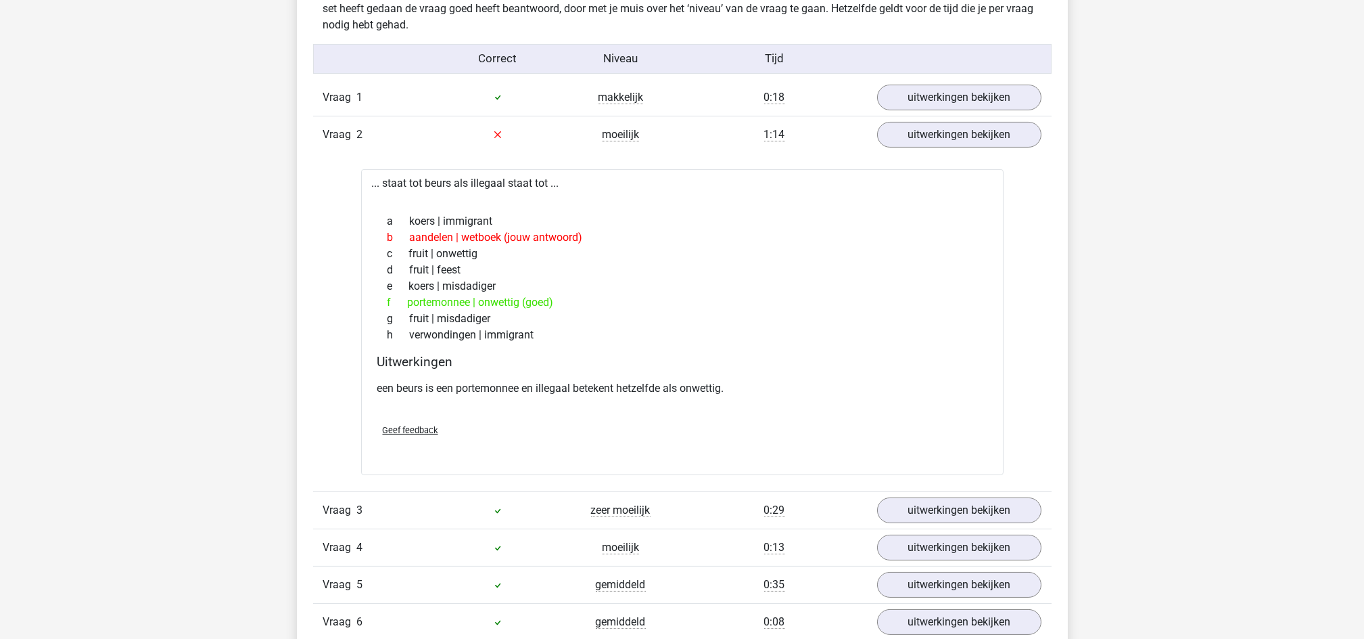
scroll to position [1165, 0]
click at [246, 421] on div "Kies premium matthijs matthijsdemunnik9@gmail.com" at bounding box center [682, 540] width 1364 height 3411
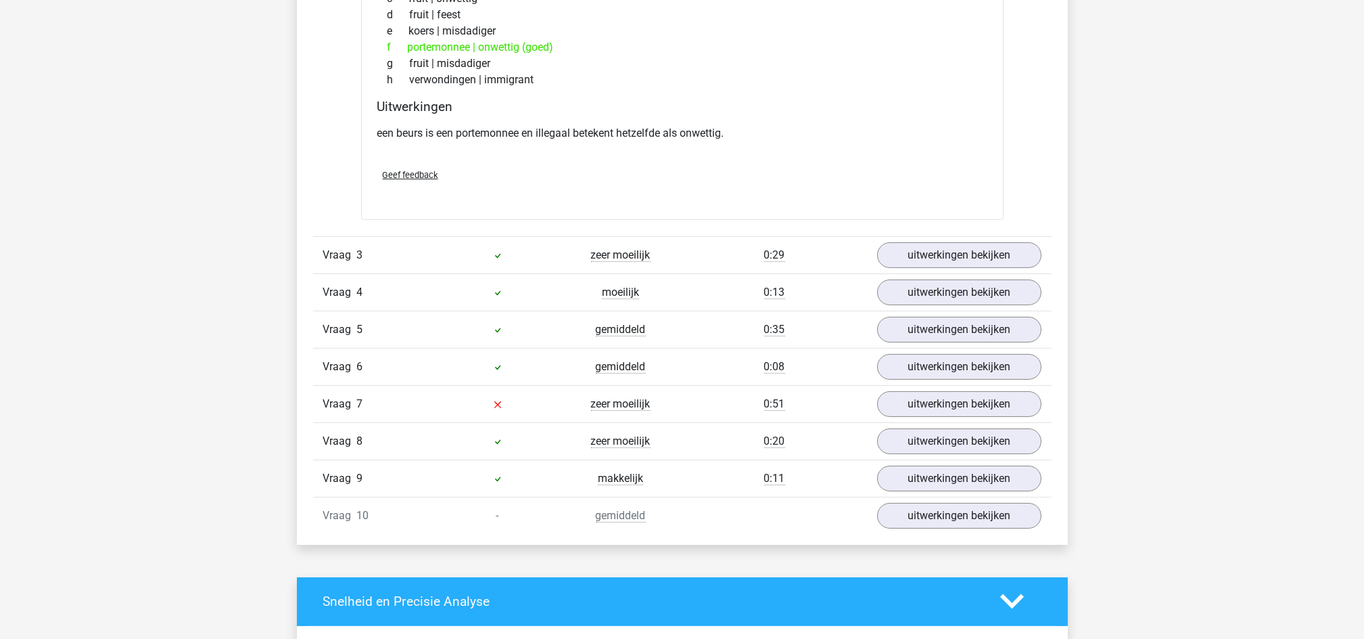
scroll to position [1425, 0]
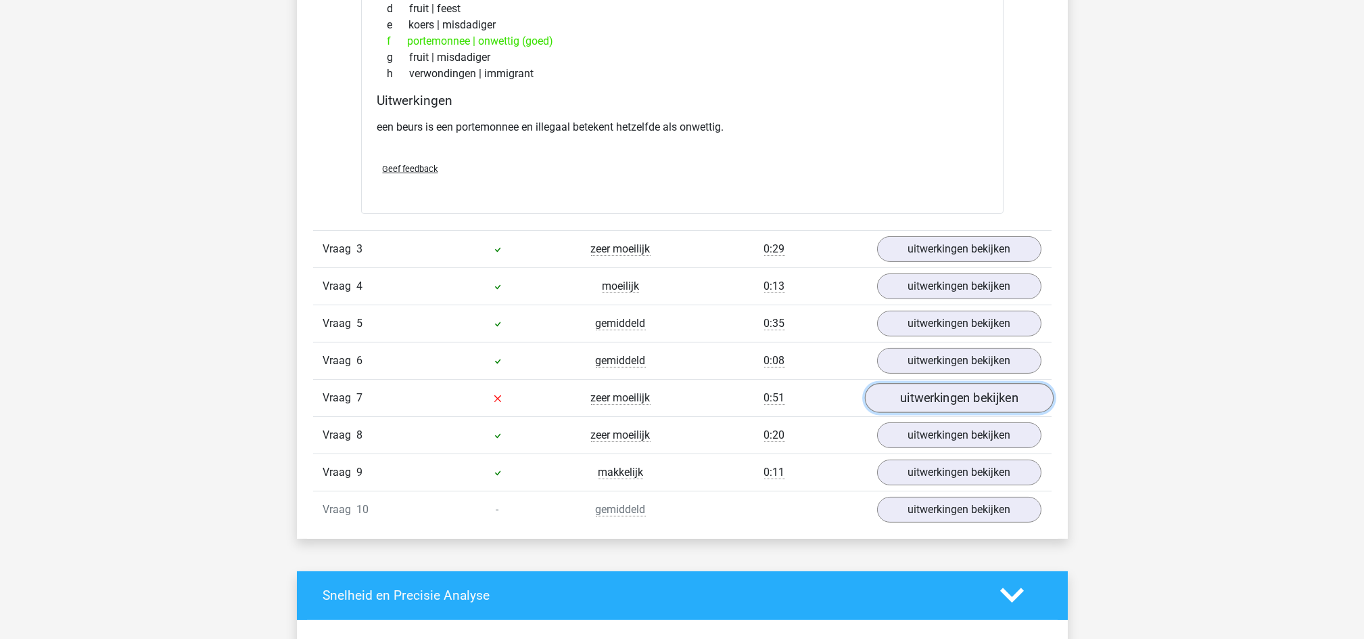
click at [904, 396] on link "uitwerkingen bekijken" at bounding box center [958, 398] width 189 height 30
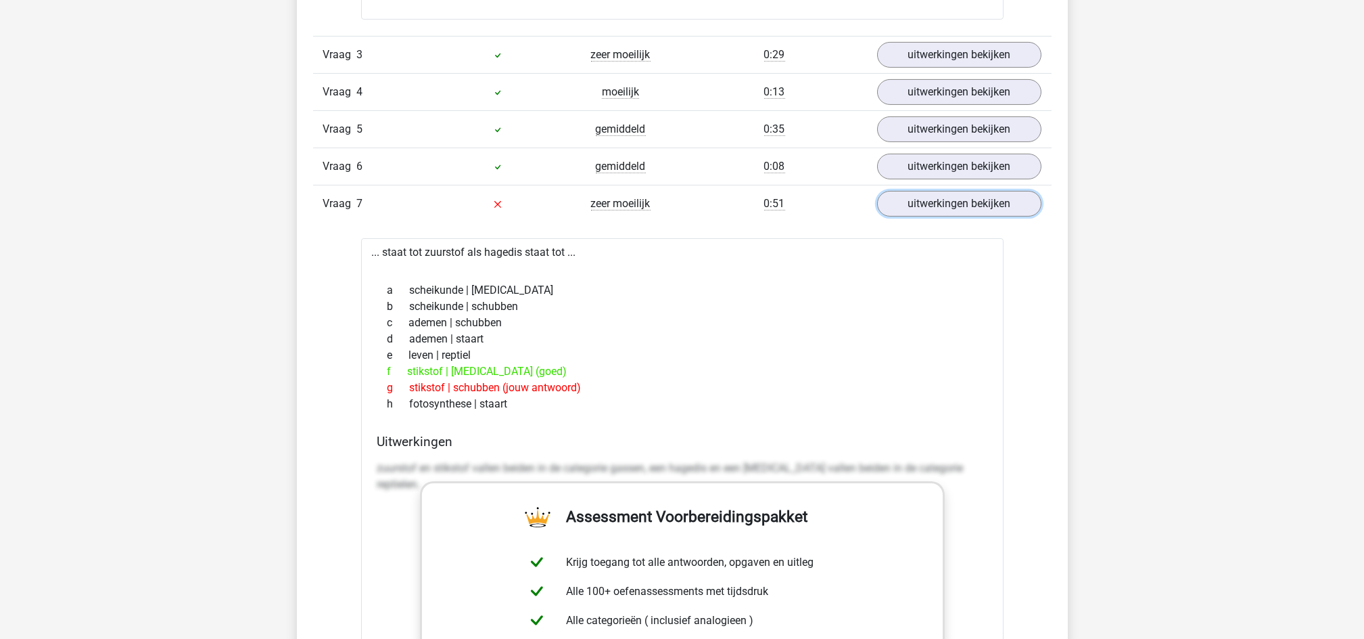
scroll to position [1619, 0]
